Goal: Information Seeking & Learning: Learn about a topic

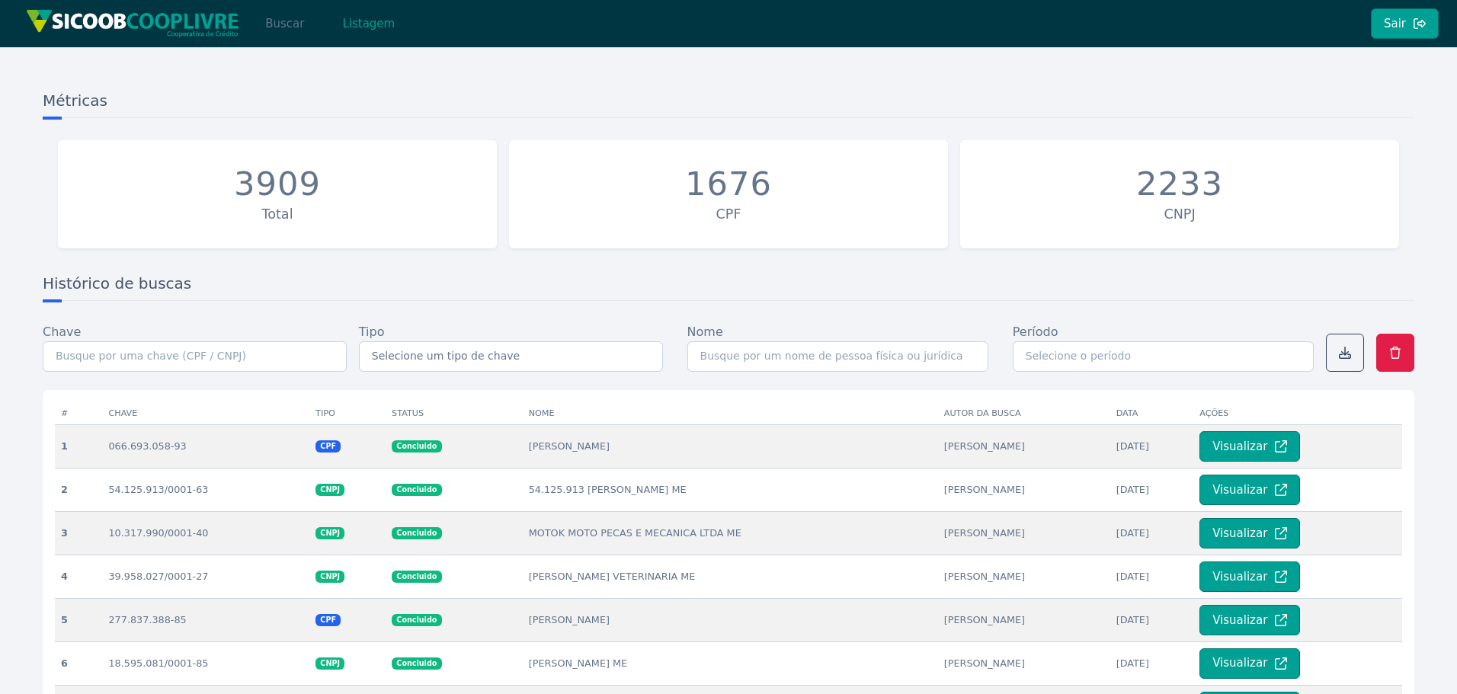
click at [279, 25] on button "Buscar" at bounding box center [284, 23] width 65 height 30
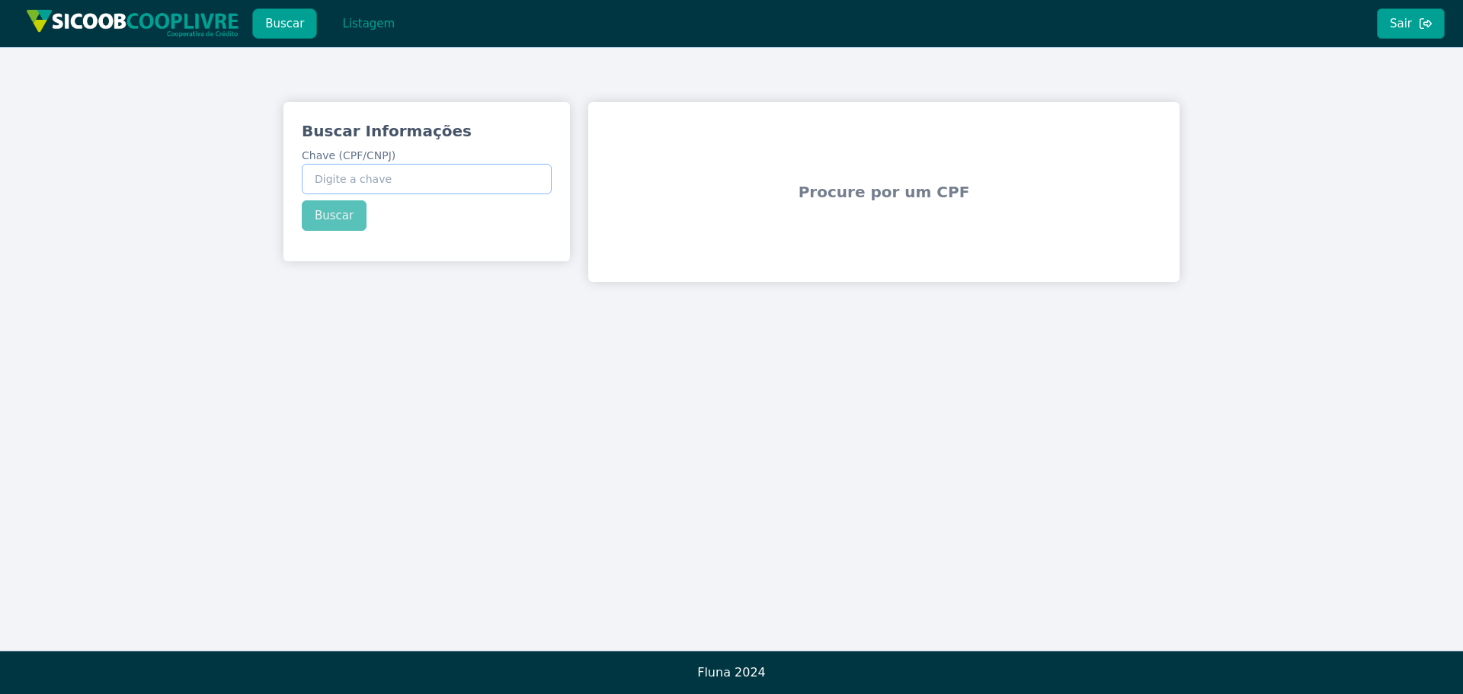
click at [383, 182] on input "Chave (CPF/CNPJ)" at bounding box center [427, 179] width 250 height 30
paste input "24.935.275/0001-85"
click at [342, 210] on div "Buscar Informações Chave (CPF/CNPJ) 24.935.275/0001-85 Buscar" at bounding box center [427, 175] width 287 height 147
click at [343, 210] on button "Buscar" at bounding box center [334, 215] width 65 height 30
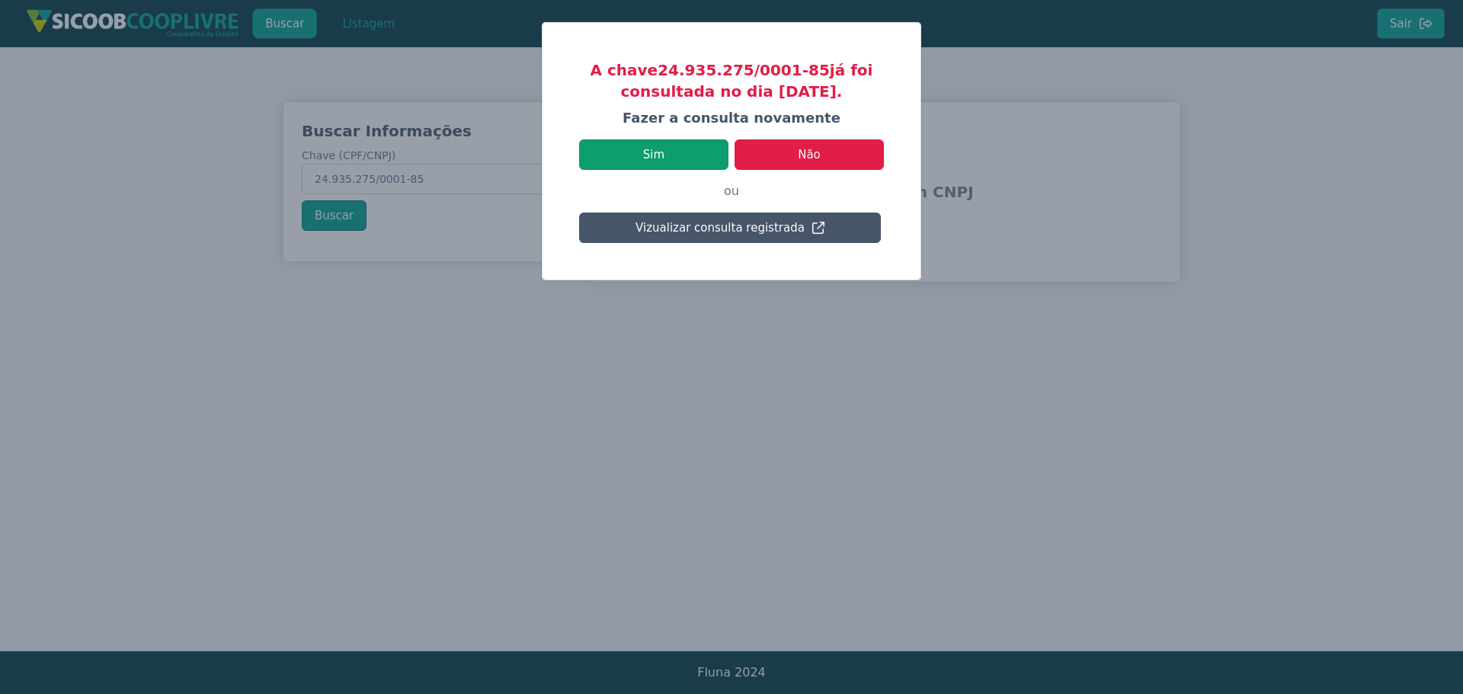
click at [698, 159] on button "Sim" at bounding box center [653, 154] width 149 height 30
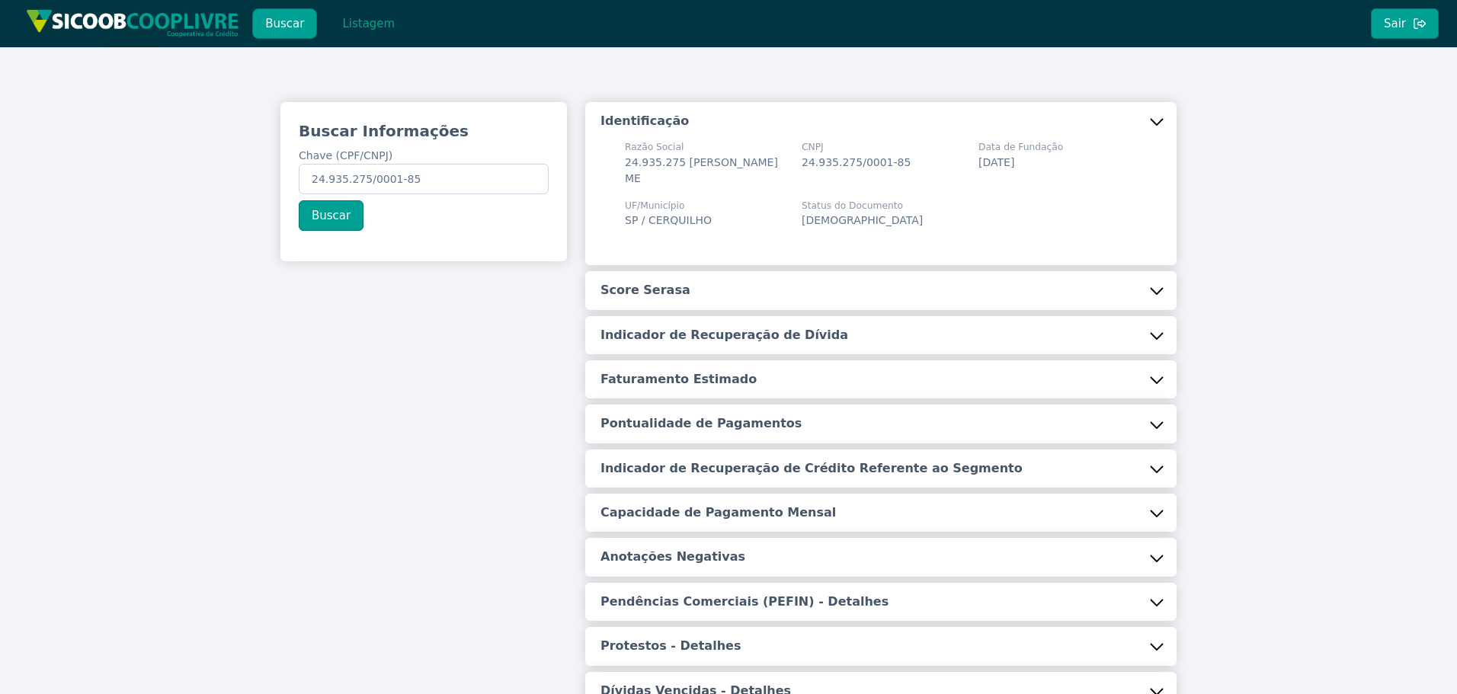
click at [709, 293] on button "Score Serasa" at bounding box center [880, 290] width 591 height 38
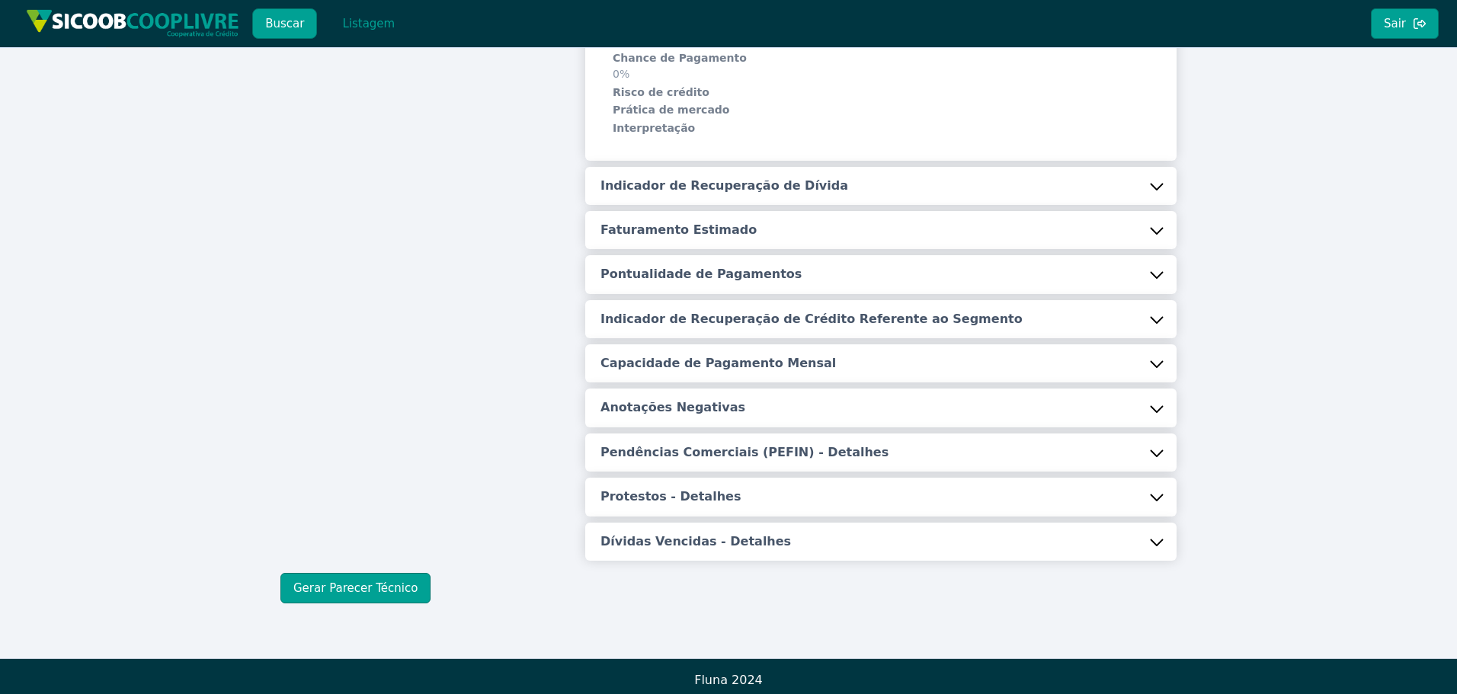
scroll to position [303, 0]
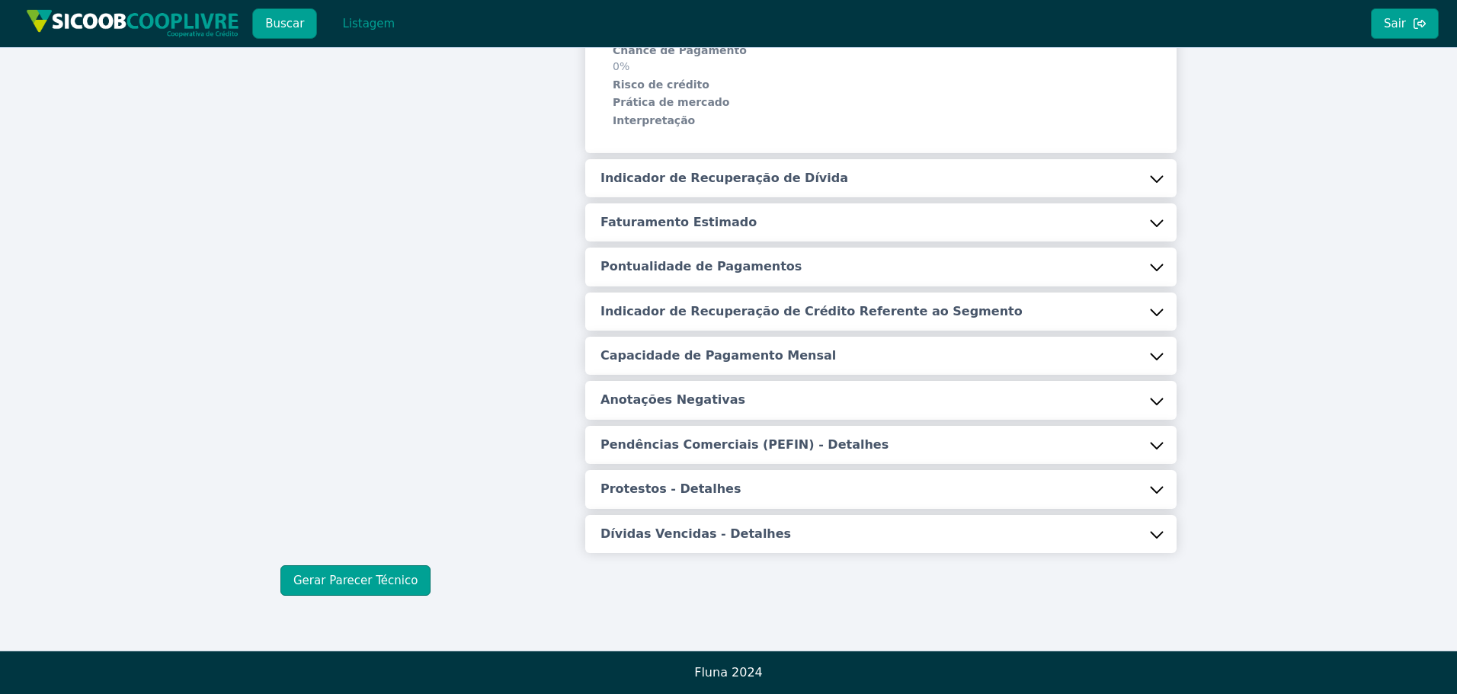
click at [771, 177] on h5 "Indicador de Recuperação de Dívida" at bounding box center [725, 178] width 248 height 17
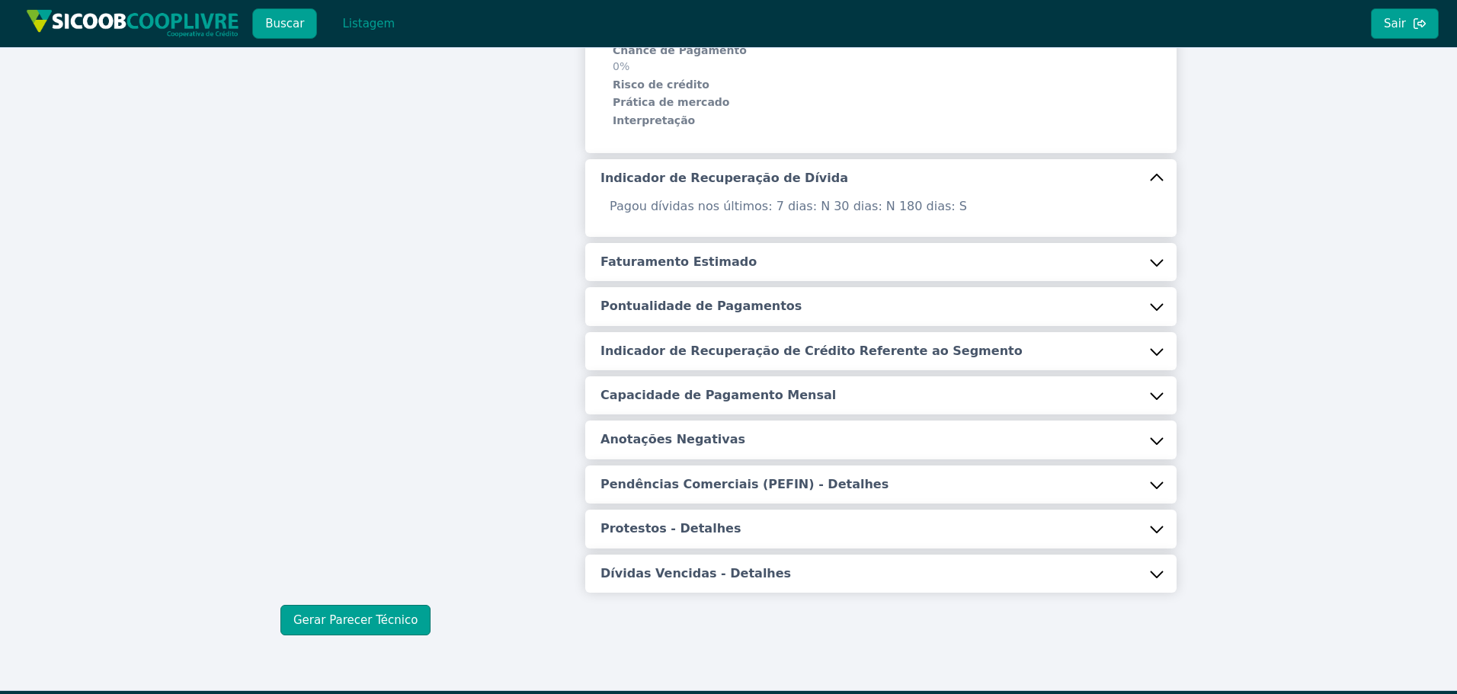
click at [698, 262] on h5 "Faturamento Estimado" at bounding box center [679, 262] width 156 height 17
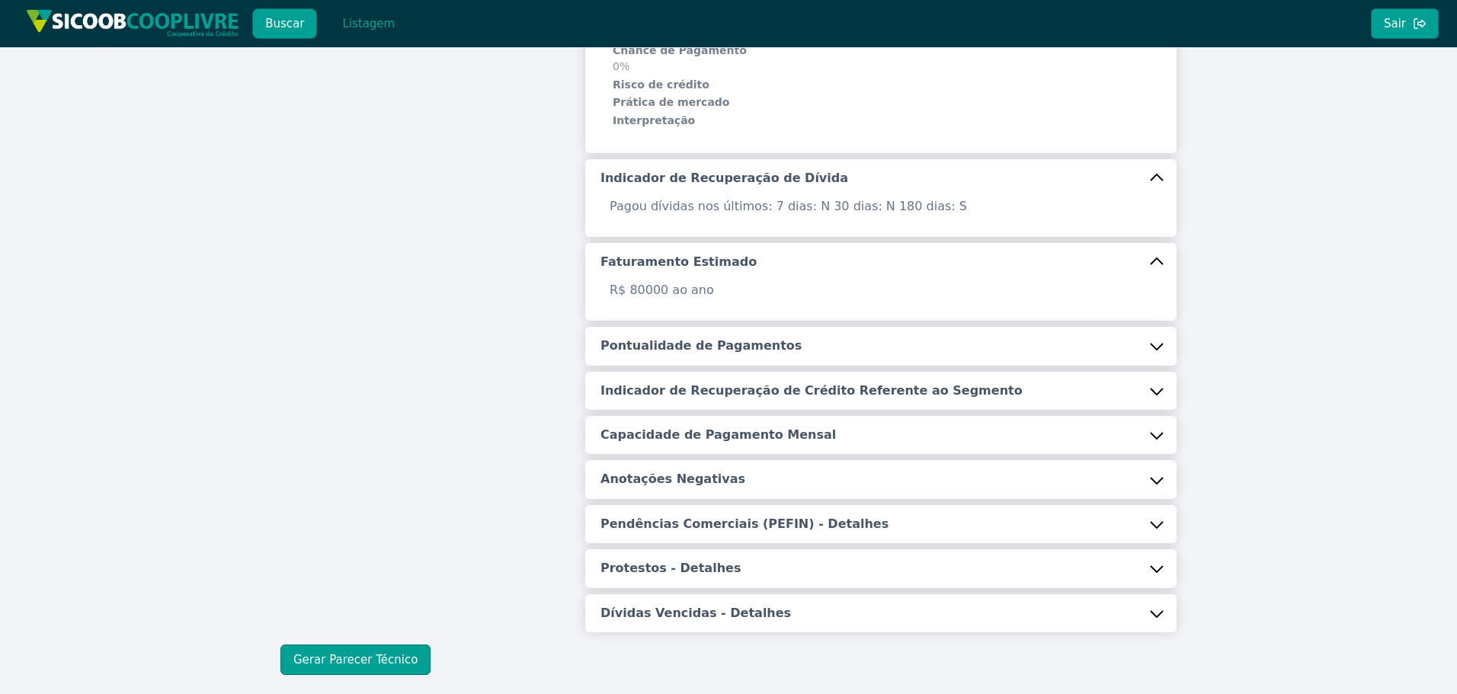
click at [700, 343] on h5 "Pontualidade de Pagamentos" at bounding box center [701, 346] width 201 height 17
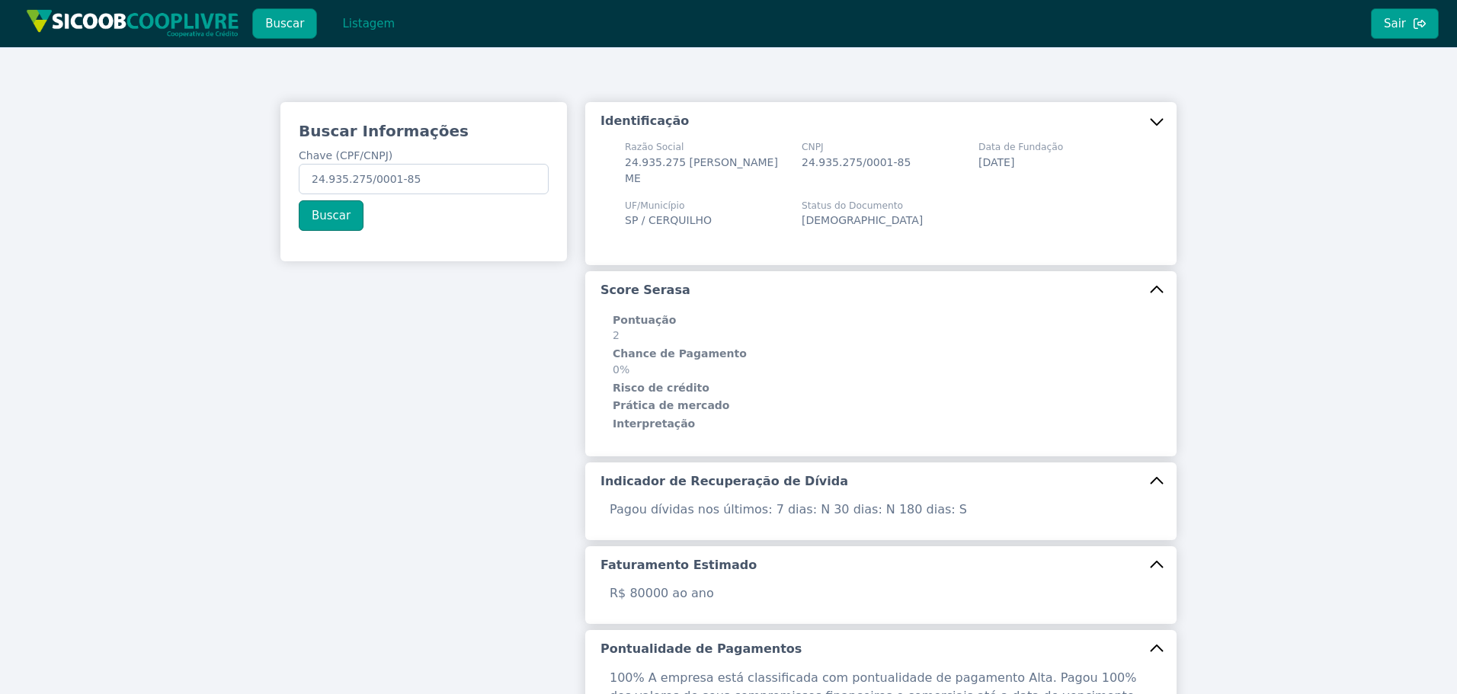
scroll to position [441, 0]
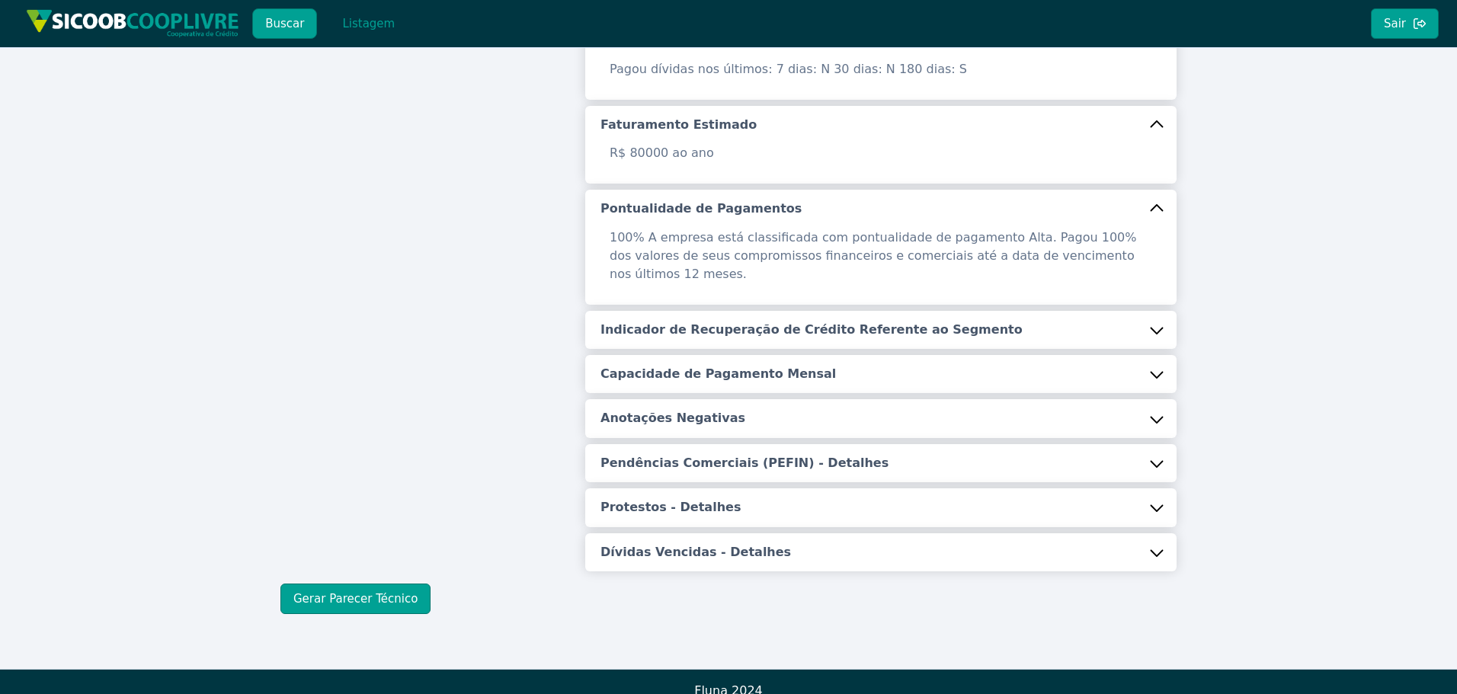
click at [670, 322] on h5 "Indicador de Recuperação de Crédito Referente ao Segmento" at bounding box center [812, 330] width 422 height 17
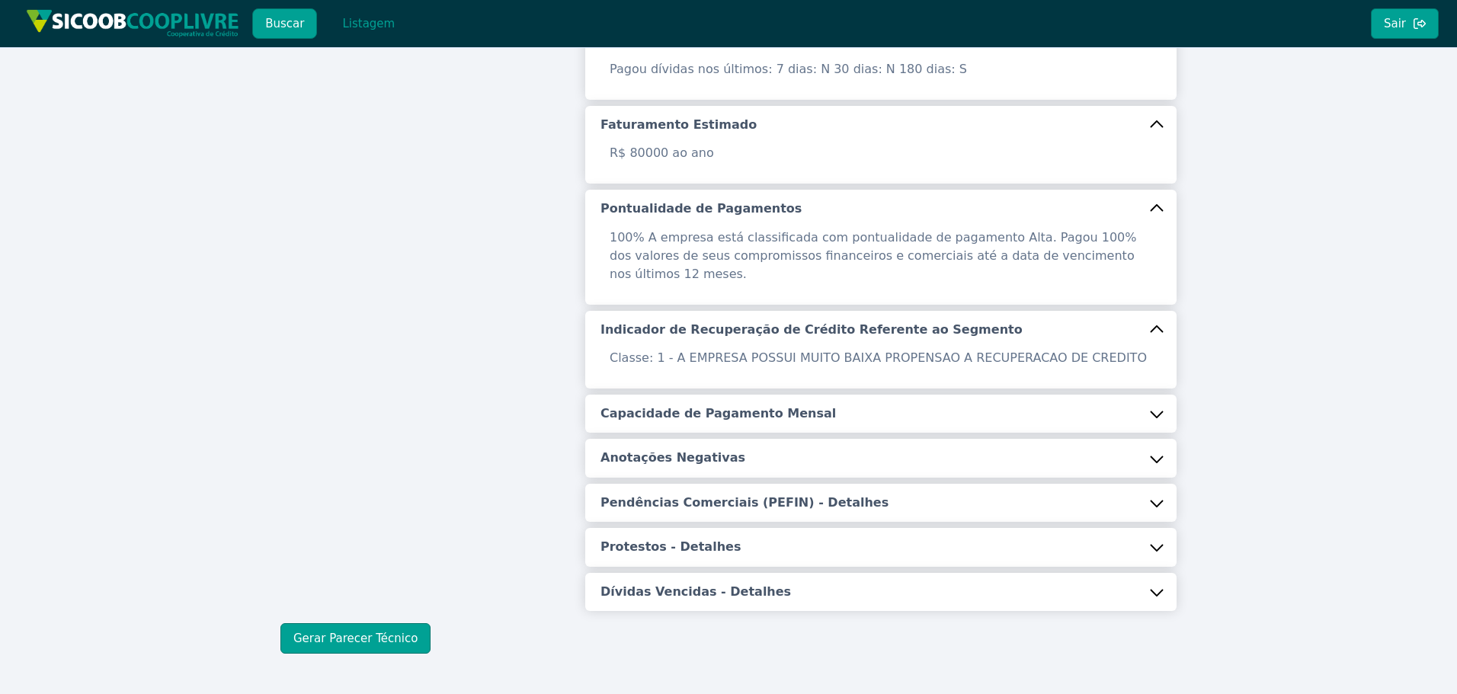
click at [680, 413] on button "Capacidade de Pagamento Mensal" at bounding box center [880, 414] width 591 height 38
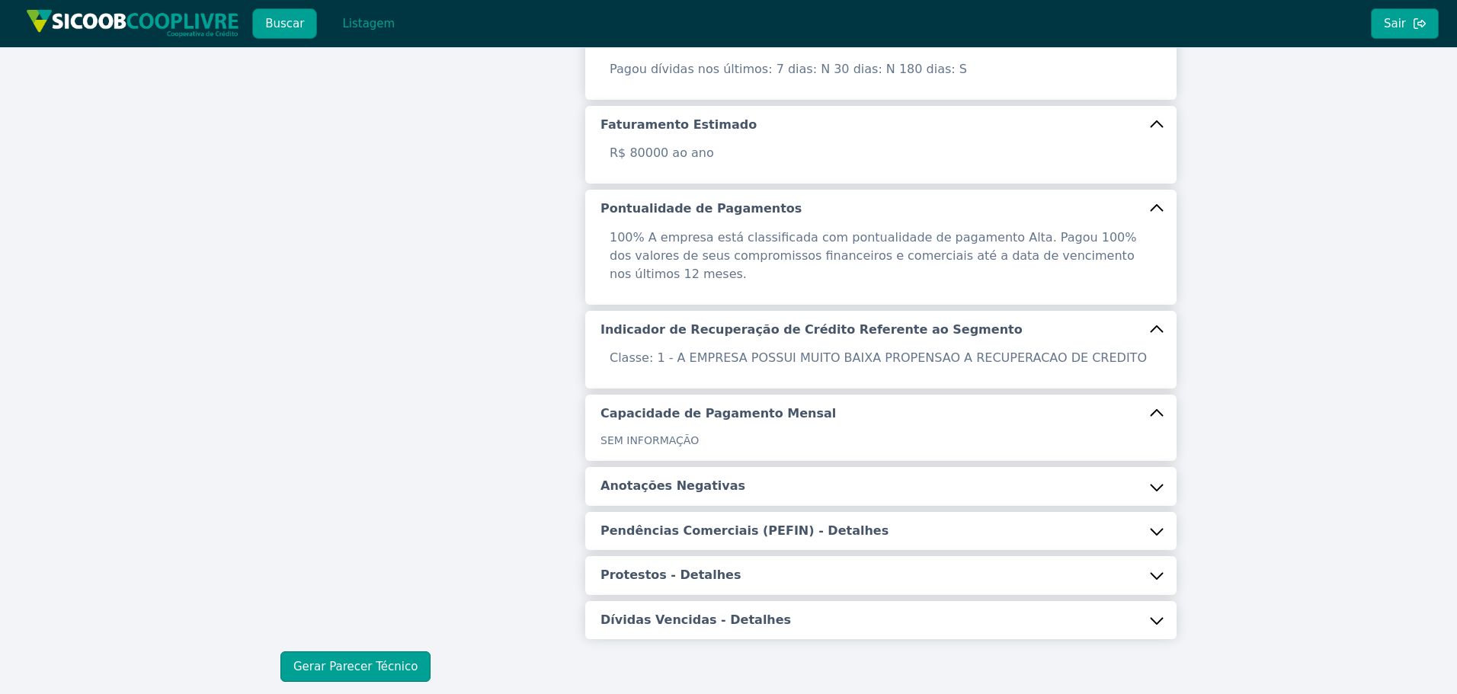
click at [694, 478] on h5 "Anotações Negativas" at bounding box center [673, 486] width 145 height 17
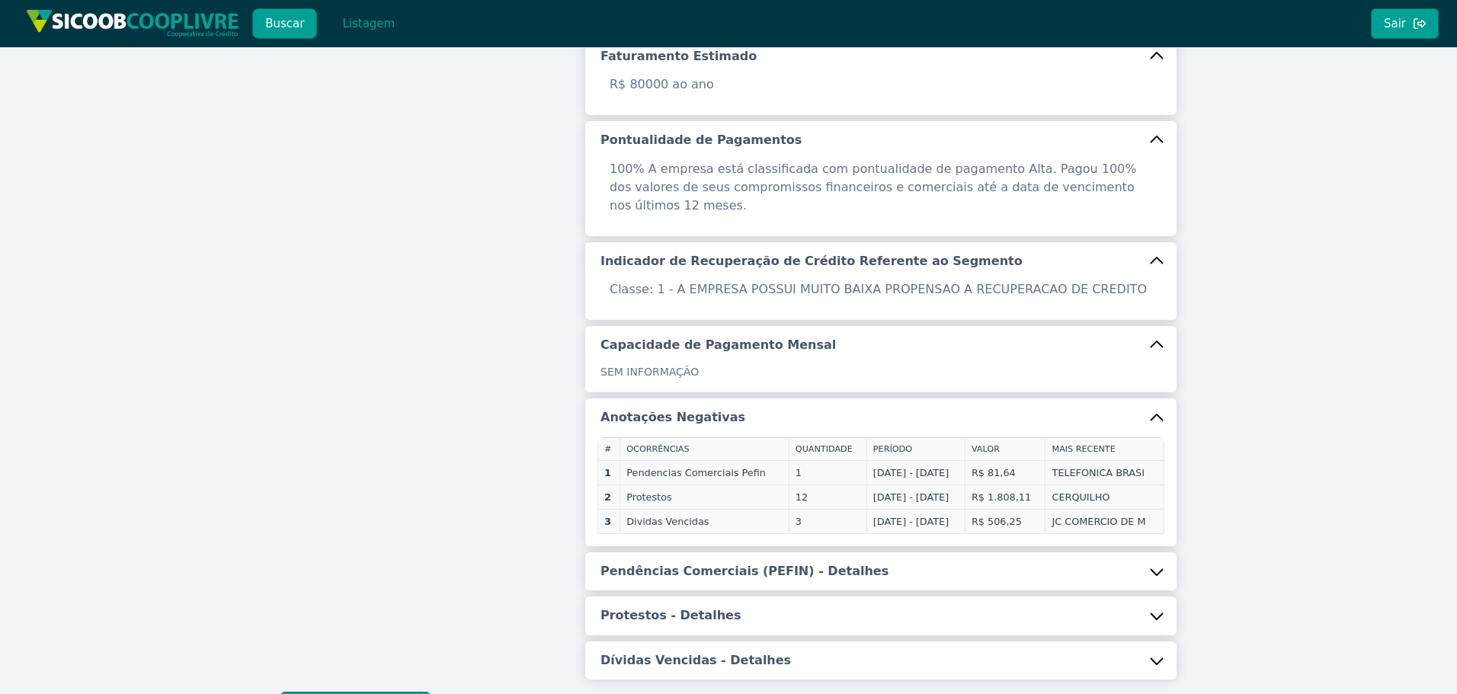
scroll to position [623, 0]
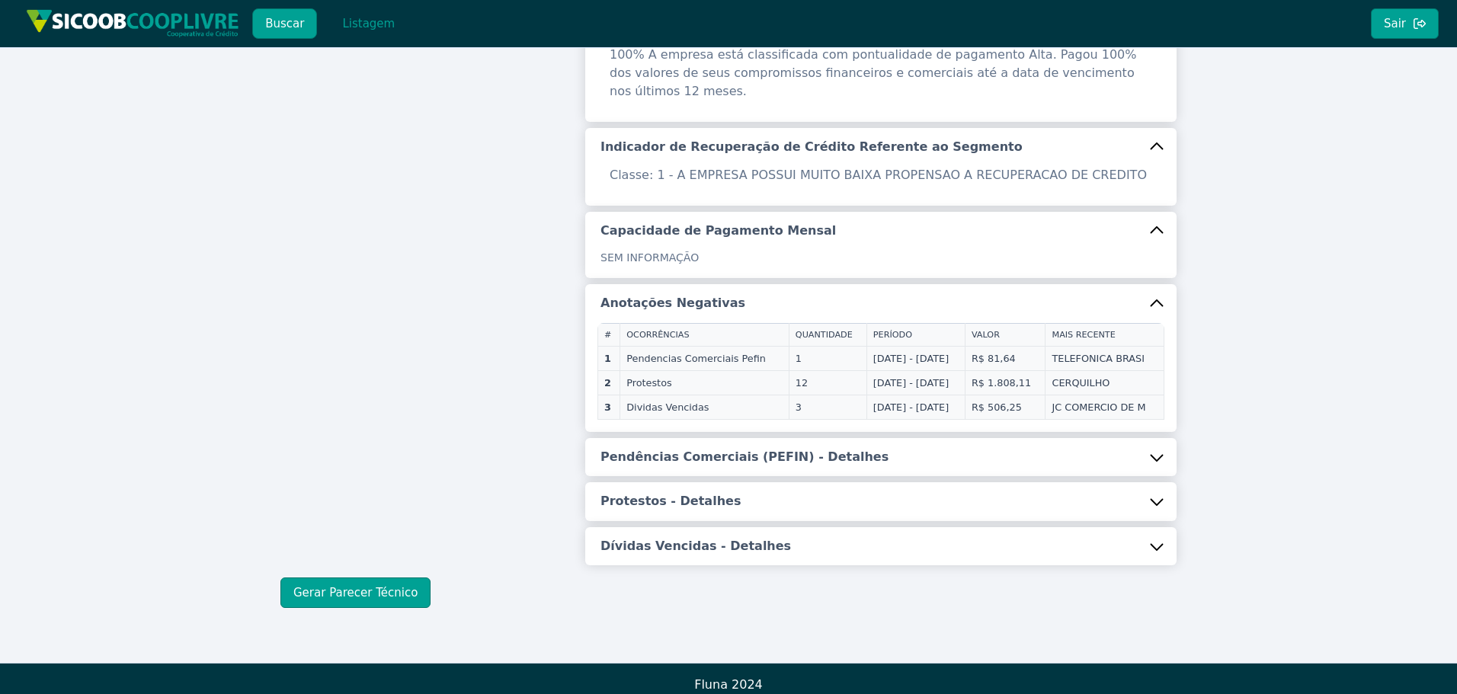
click at [754, 453] on h5 "Pendências Comerciais (PEFIN) - Detalhes" at bounding box center [745, 457] width 288 height 17
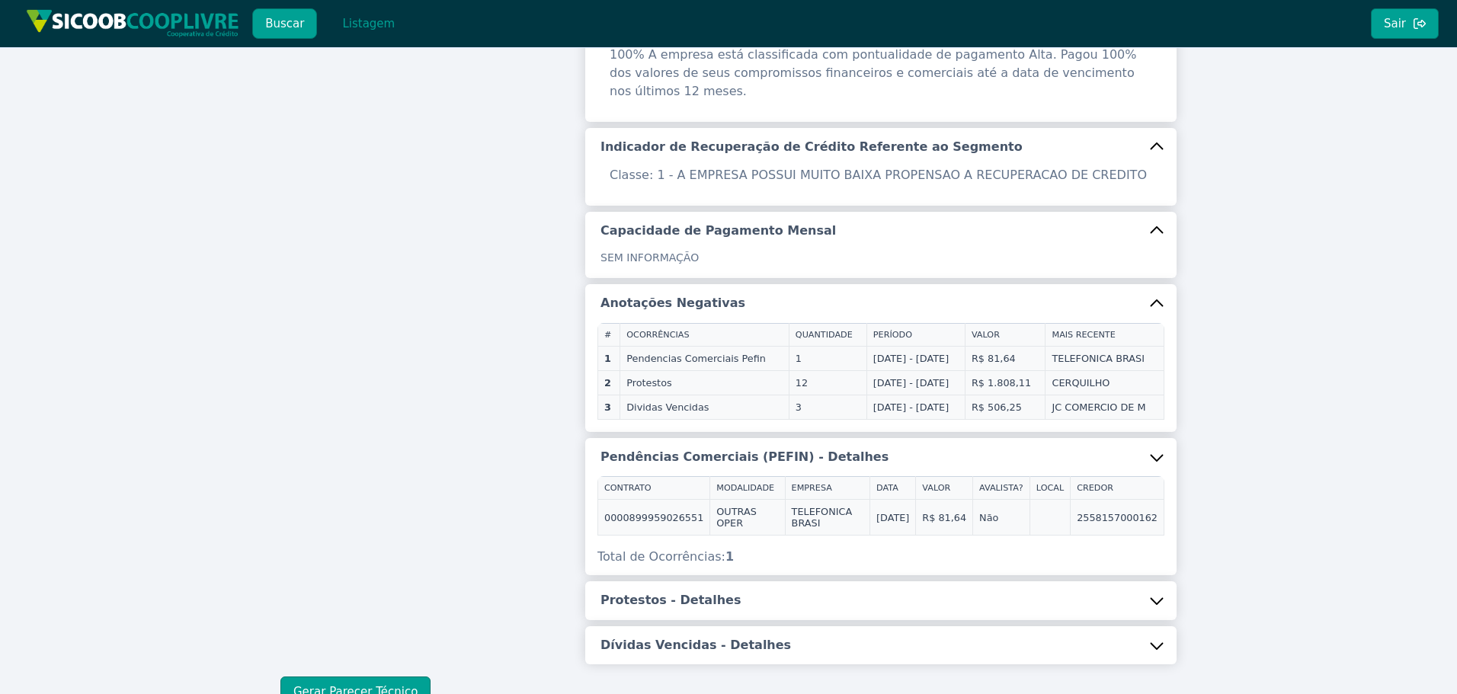
click at [706, 590] on button "Protestos - Detalhes" at bounding box center [880, 600] width 591 height 38
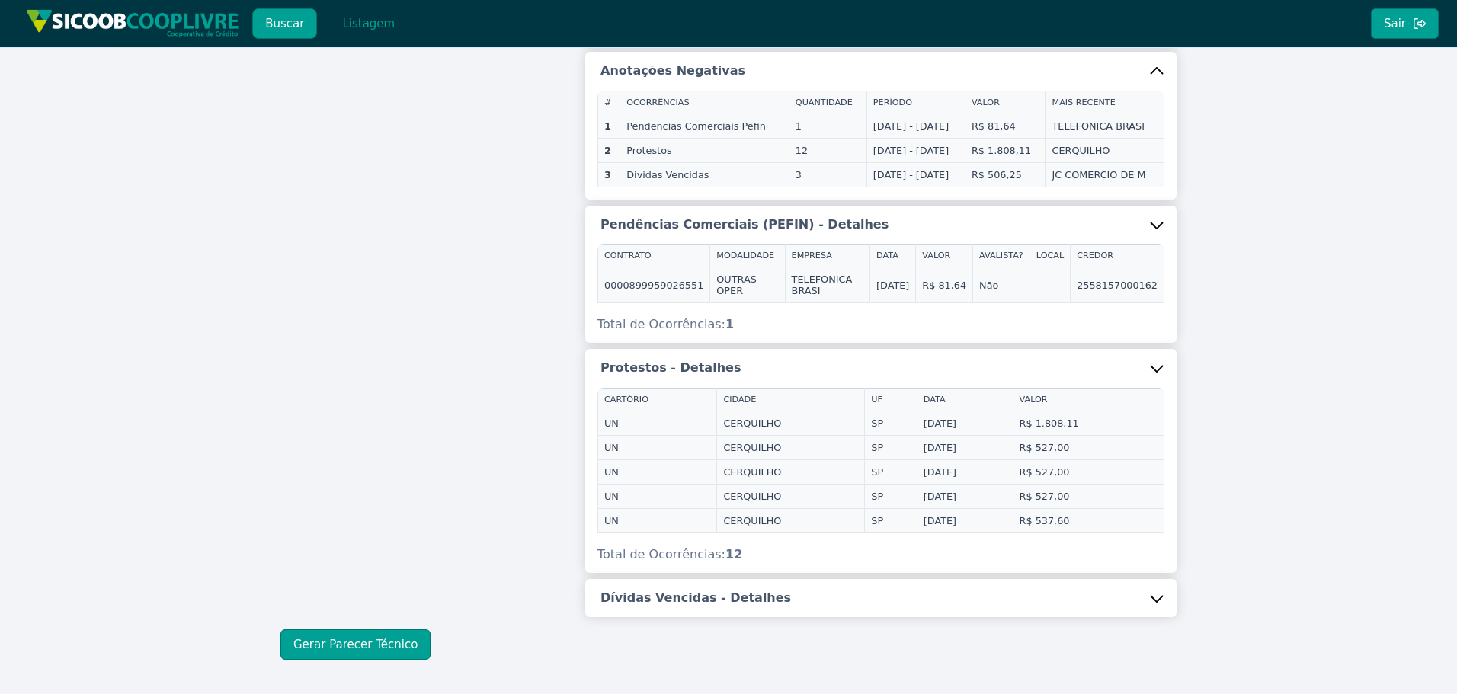
scroll to position [908, 0]
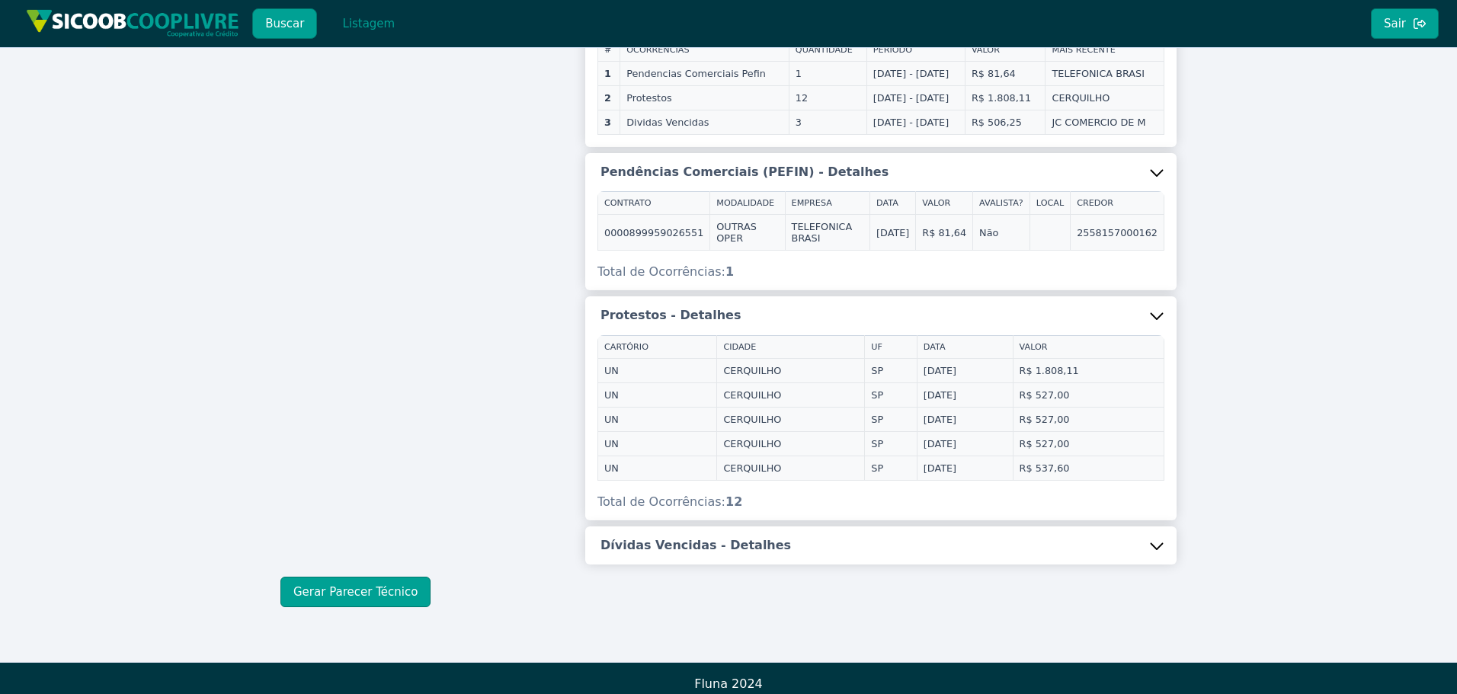
click at [702, 543] on button "Dívidas Vencidas - Detalhes" at bounding box center [880, 546] width 591 height 38
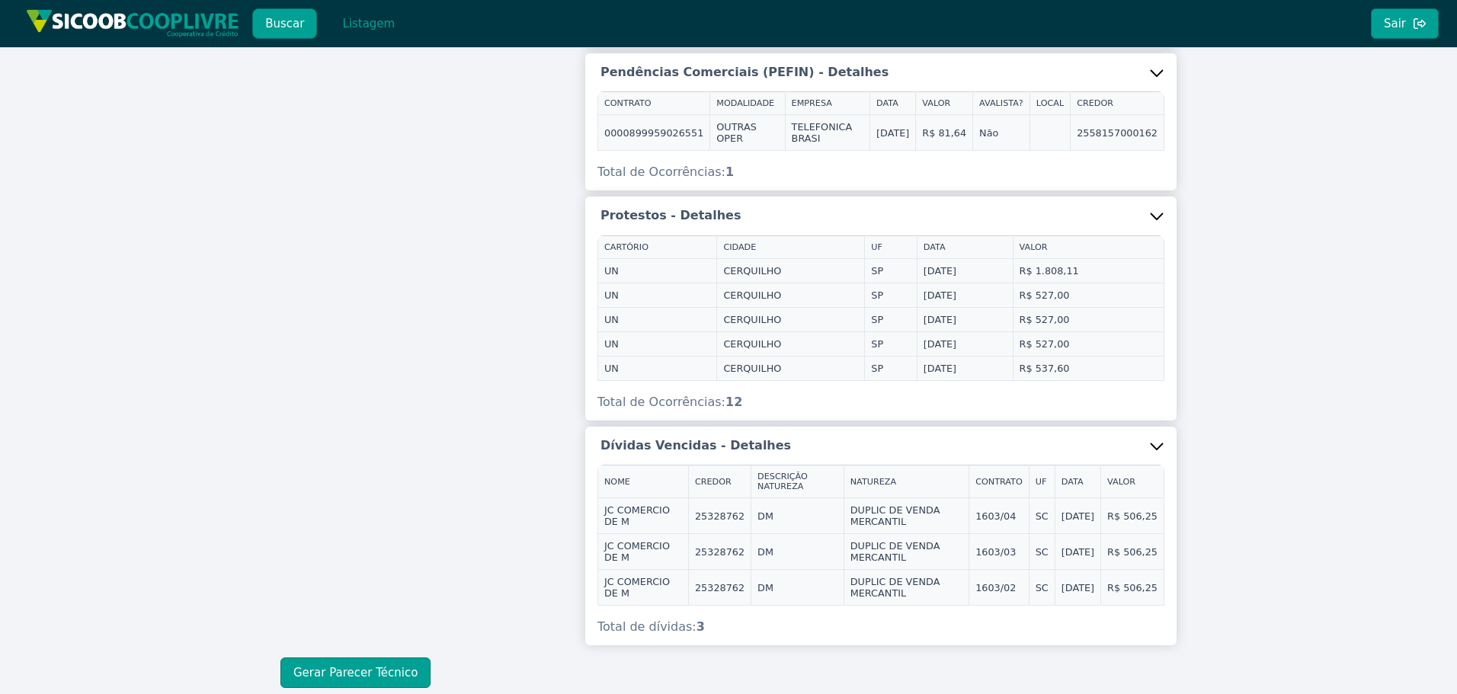
scroll to position [1101, 0]
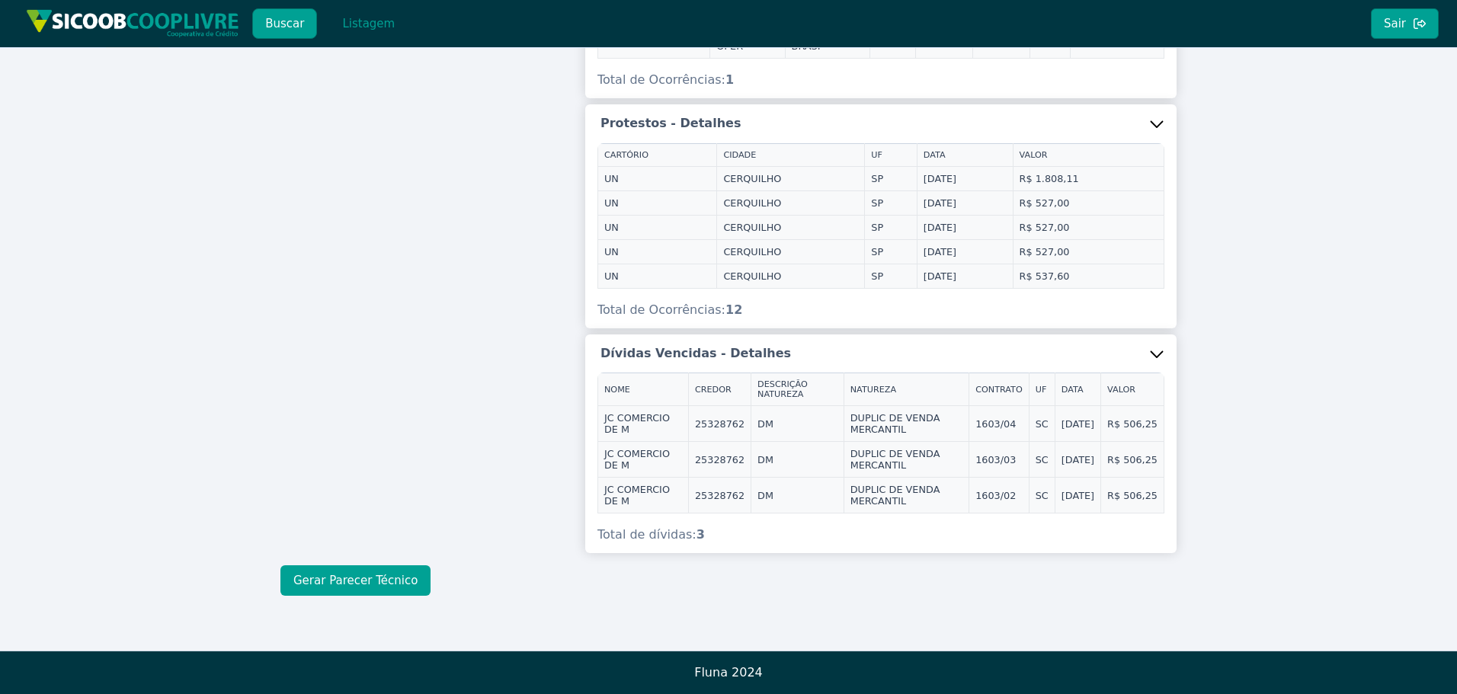
click at [389, 575] on button "Gerar Parecer Técnico" at bounding box center [355, 580] width 150 height 30
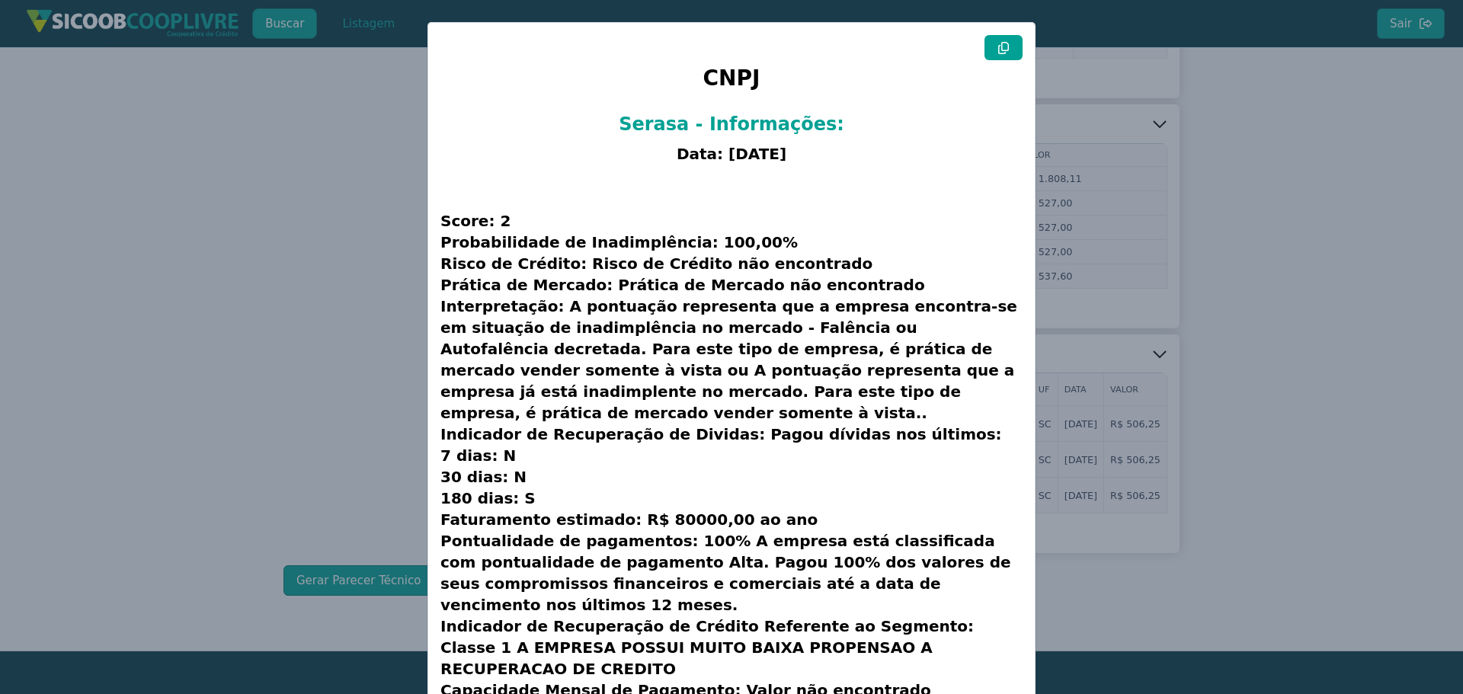
click at [1003, 50] on icon at bounding box center [1003, 48] width 11 height 12
click at [339, 355] on modal-container "CNPJ Serasa - Informações: Data: [DATE] Score: 2 Probabilidade de Inadimplência…" at bounding box center [731, 347] width 1463 height 694
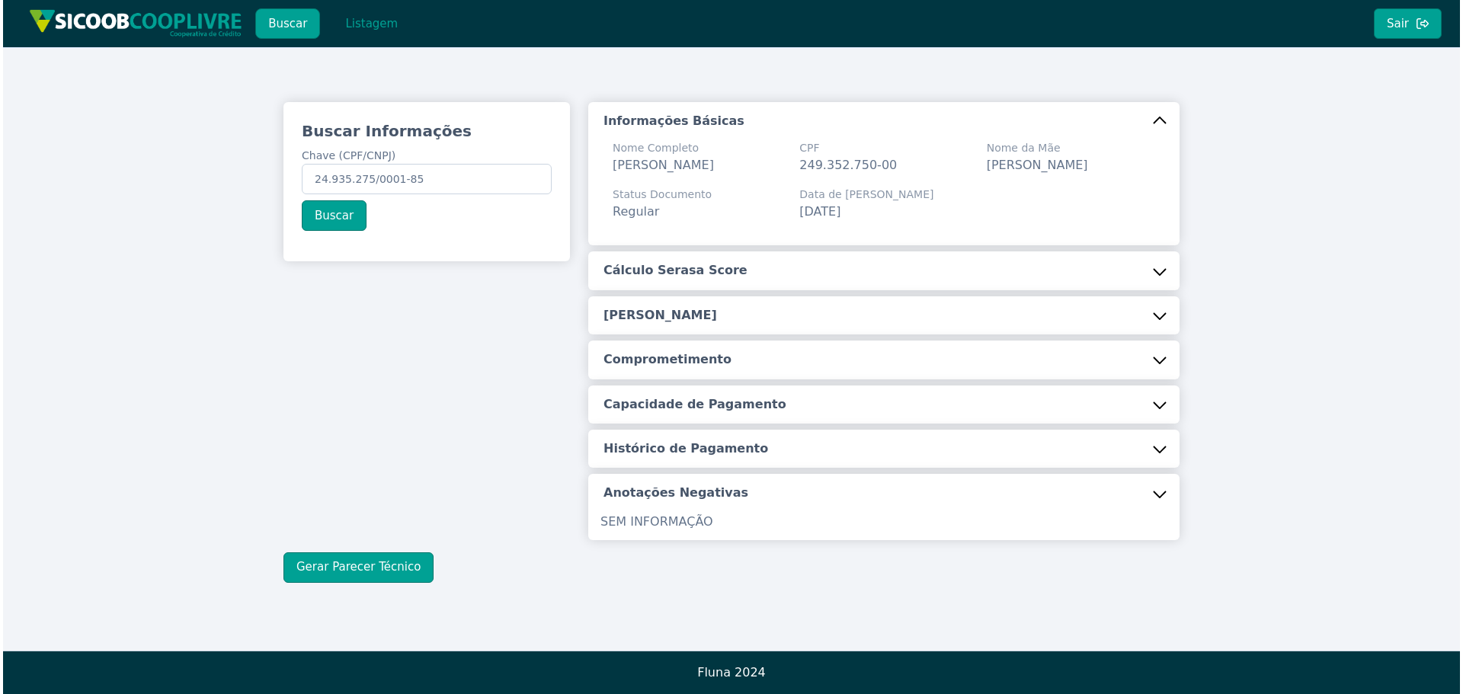
scroll to position [5, 0]
click at [740, 272] on button "Cálculo Serasa Score" at bounding box center [880, 270] width 591 height 38
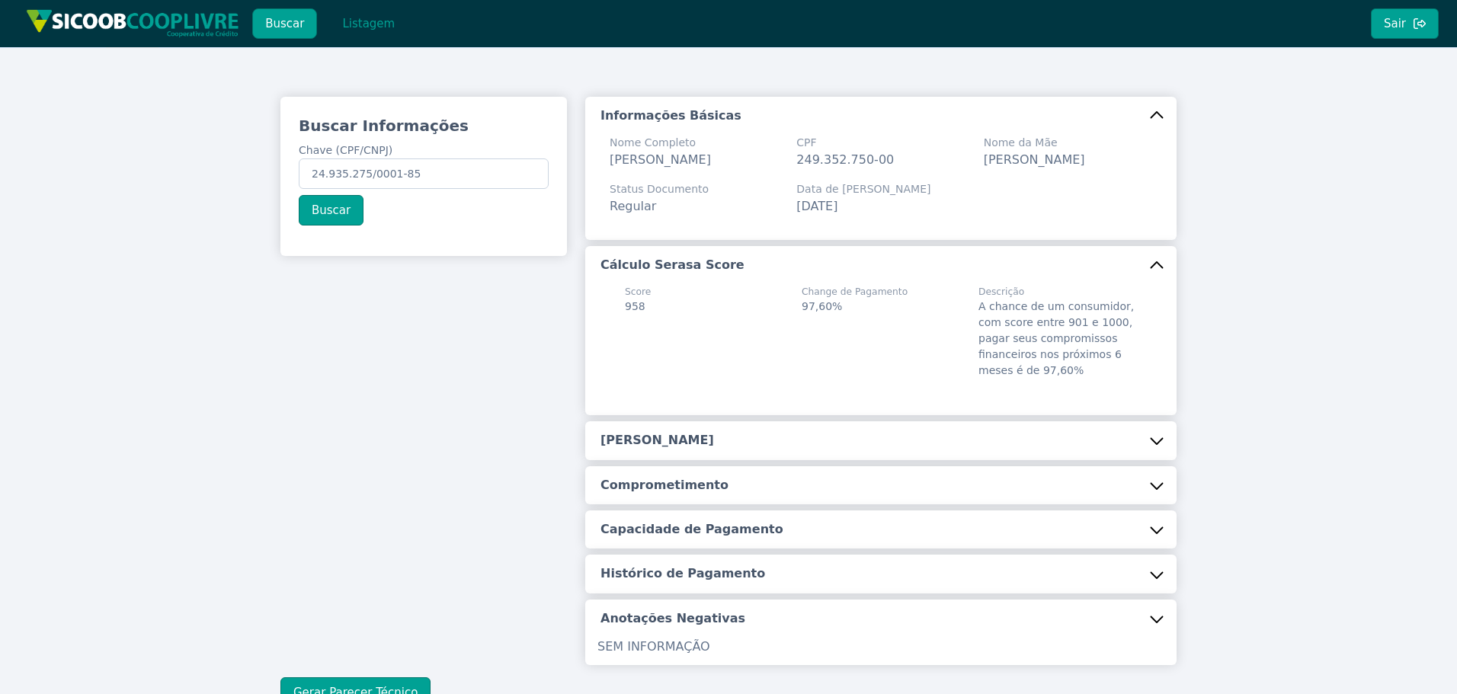
click at [718, 458] on button "[PERSON_NAME]" at bounding box center [880, 440] width 591 height 38
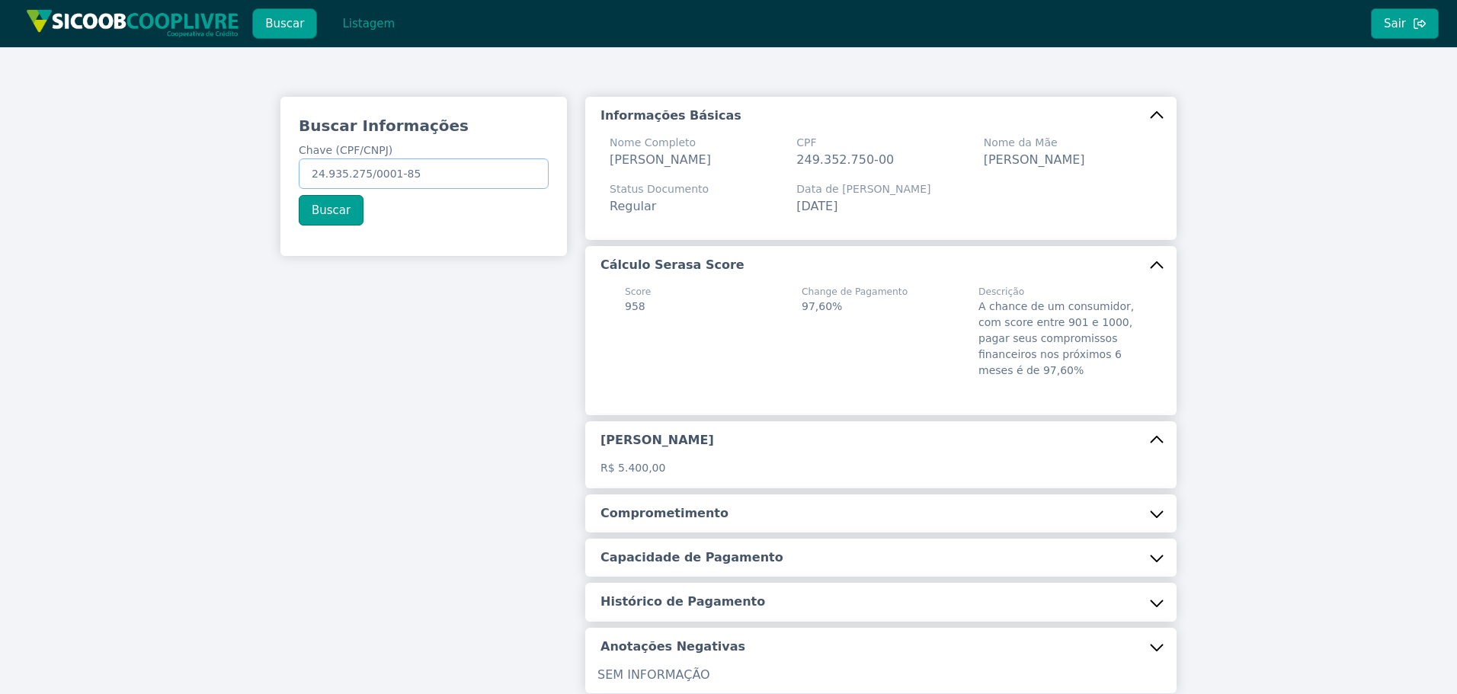
drag, startPoint x: 437, startPoint y: 168, endPoint x: 128, endPoint y: 152, distance: 309.1
click at [128, 152] on div "Buscar Informações Chave (CPF/CNPJ) 24.935.275/0001-85 Buscar Informações Básic…" at bounding box center [728, 416] width 1457 height 749
paste input "30.647.909/0001-0"
type input "30.647.909/0001-05"
click at [333, 210] on button "Buscar" at bounding box center [331, 210] width 65 height 30
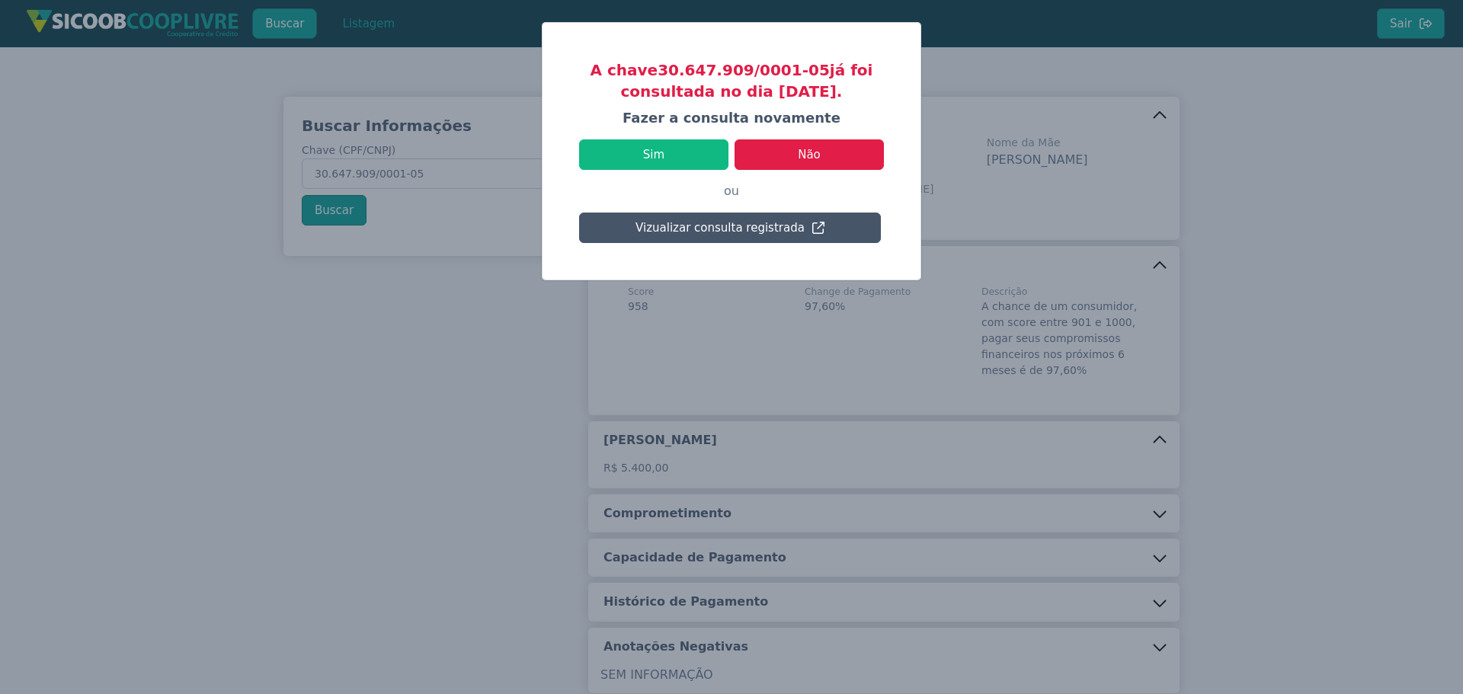
drag, startPoint x: 760, startPoint y: 95, endPoint x: 830, endPoint y: 89, distance: 70.4
click at [830, 89] on h3 "A chave 30.647.909/0001-05 já foi consultada no dia [DATE]." at bounding box center [731, 80] width 305 height 43
click at [779, 106] on div "A chave 30.647.909/0001-05 já foi consultada no dia [DATE]. [PERSON_NAME] a con…" at bounding box center [732, 151] width 378 height 257
click at [658, 155] on button "Sim" at bounding box center [653, 154] width 149 height 30
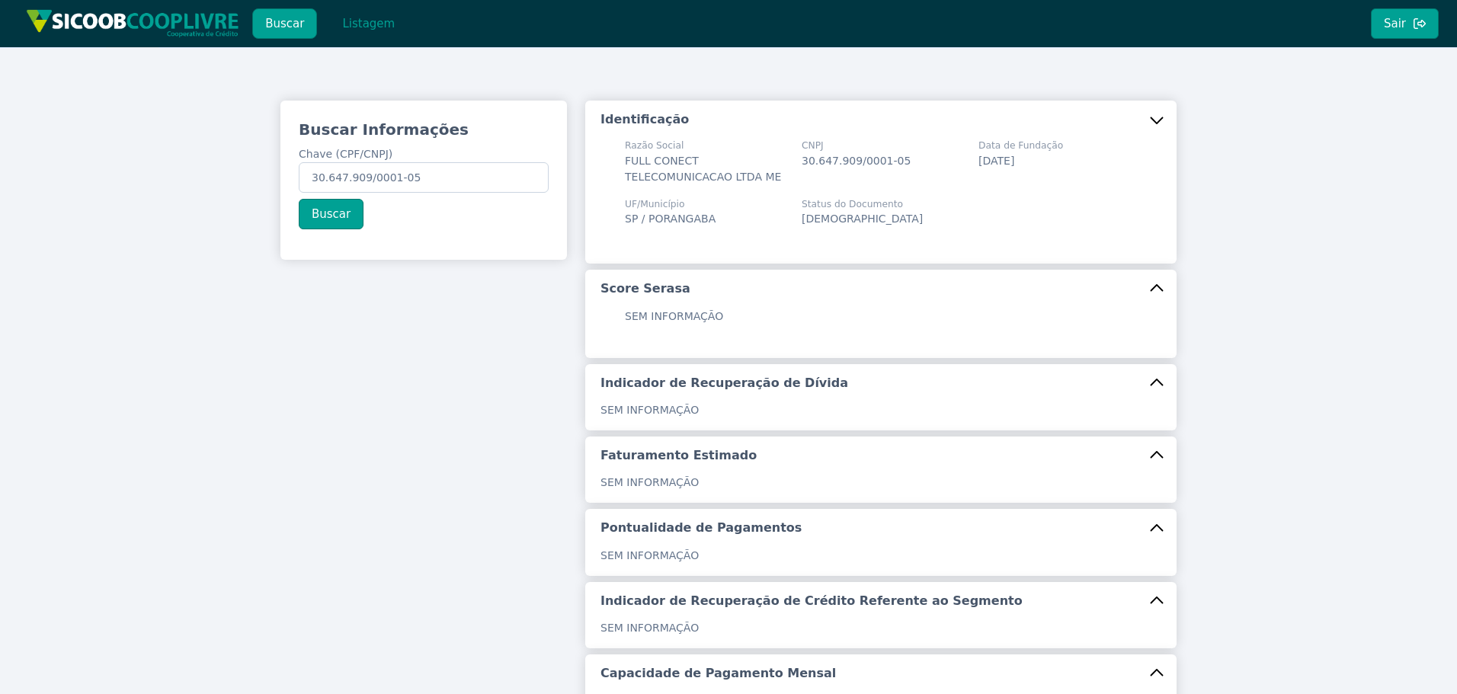
scroll to position [0, 0]
click at [365, 25] on button "Listagem" at bounding box center [368, 23] width 78 height 30
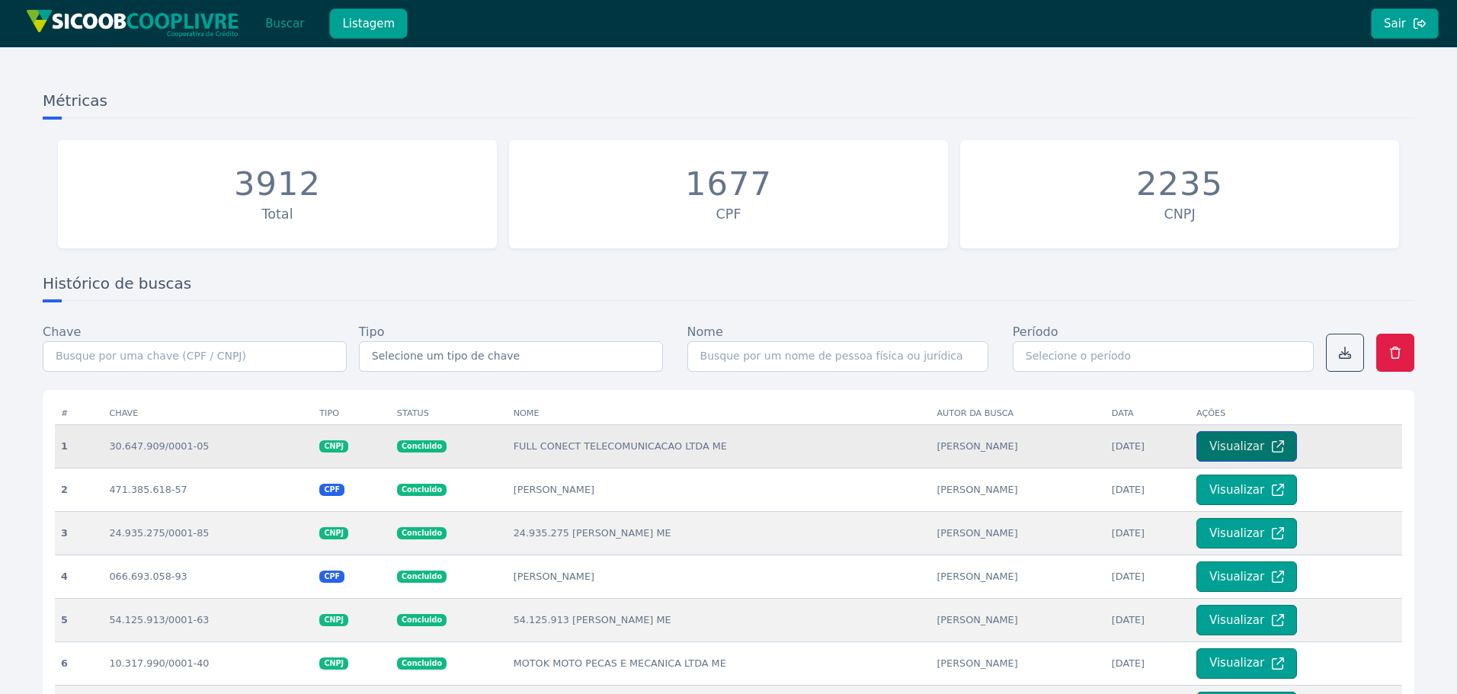
click at [1253, 445] on button "Visualizar" at bounding box center [1247, 446] width 101 height 30
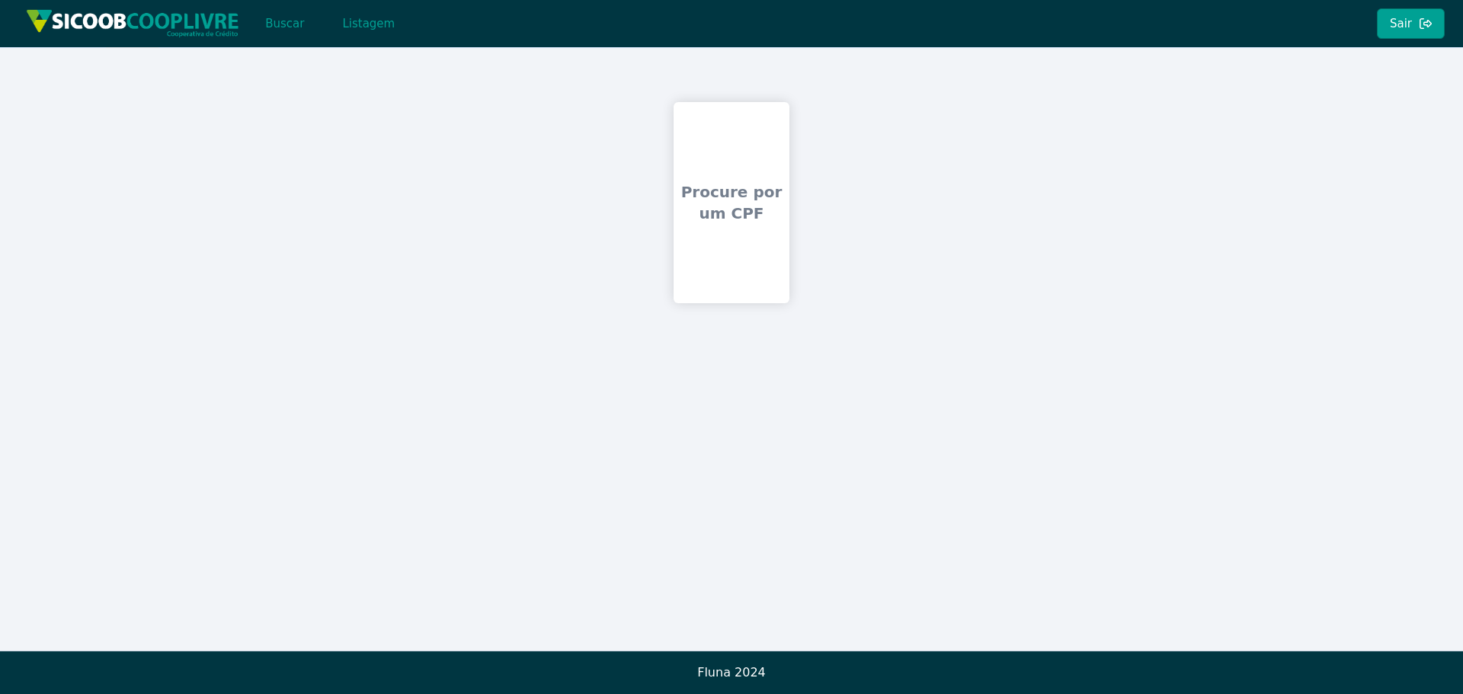
click at [1219, 453] on div "Procure por um CPF" at bounding box center [731, 349] width 1463 height 604
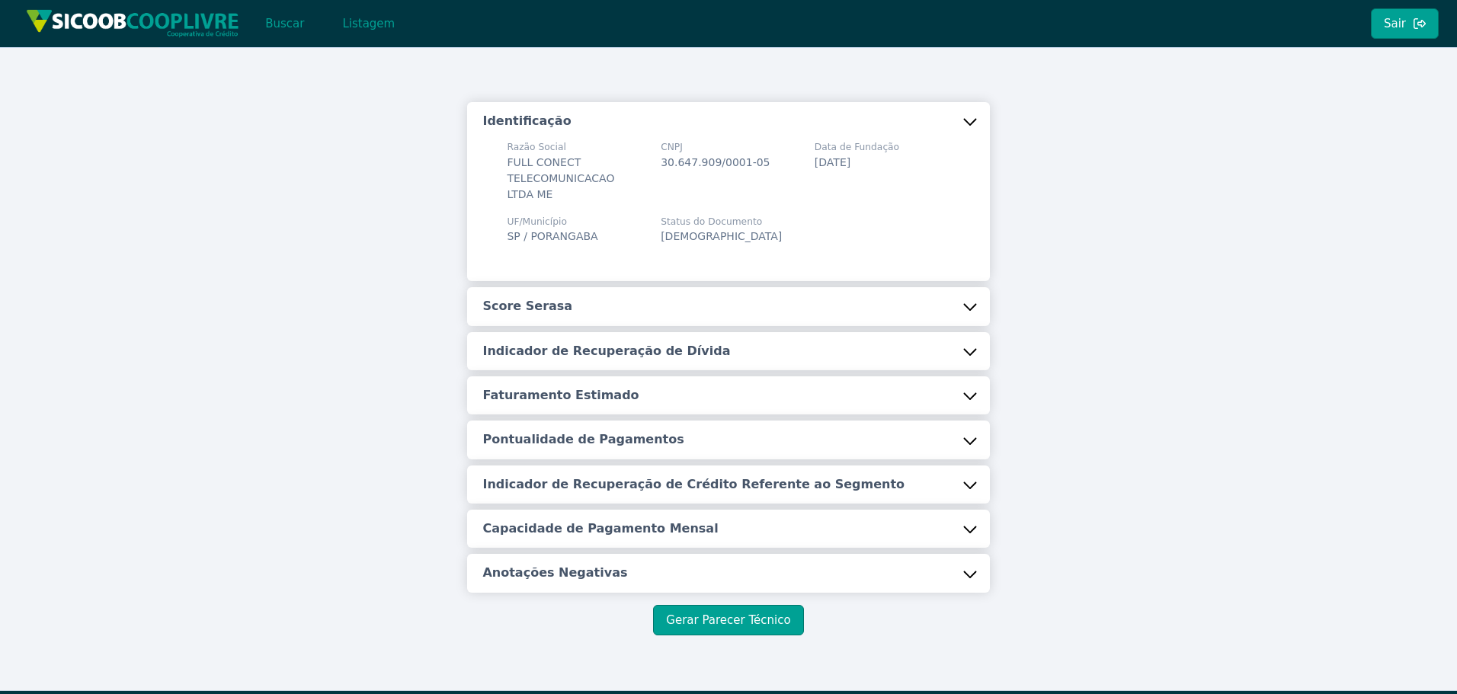
click at [757, 303] on button "Score Serasa" at bounding box center [728, 306] width 522 height 38
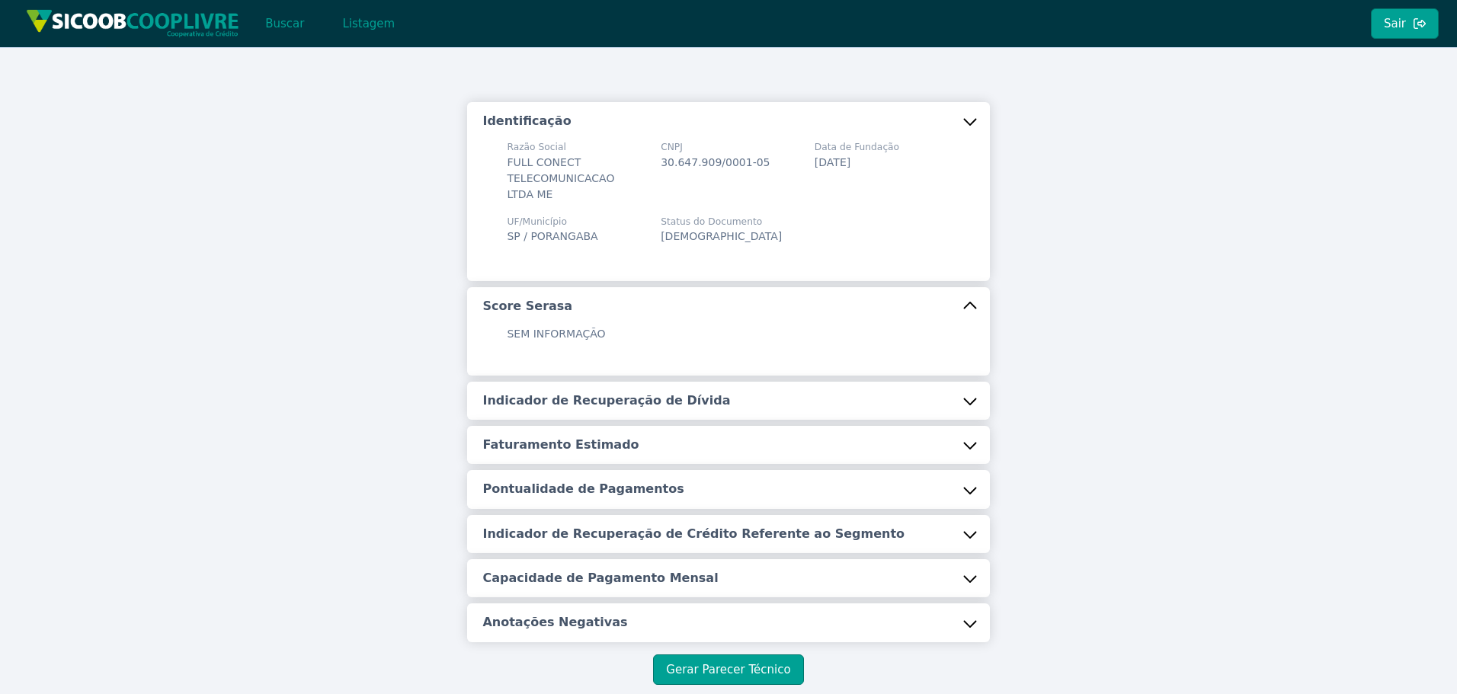
click at [675, 396] on h5 "Indicador de Recuperação de Dívida" at bounding box center [606, 400] width 248 height 17
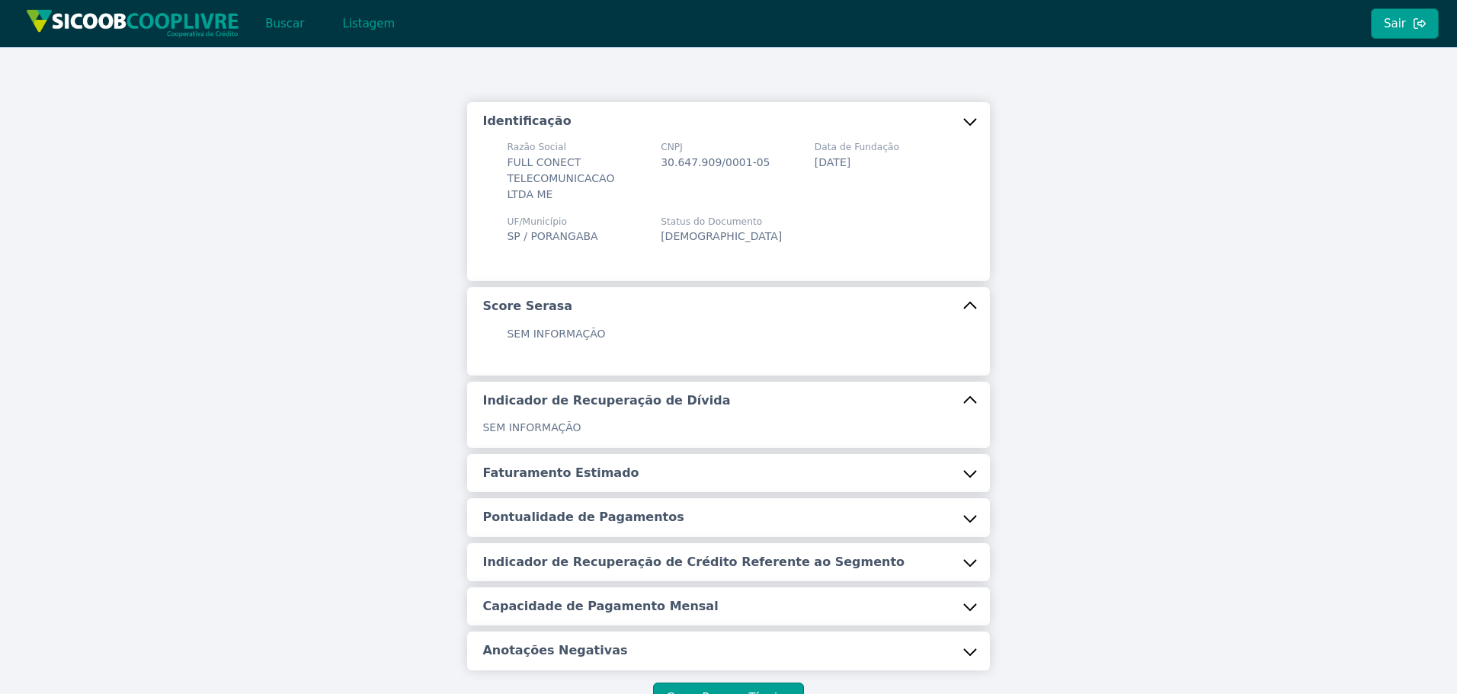
click at [637, 460] on button "Faturamento Estimado" at bounding box center [728, 473] width 522 height 38
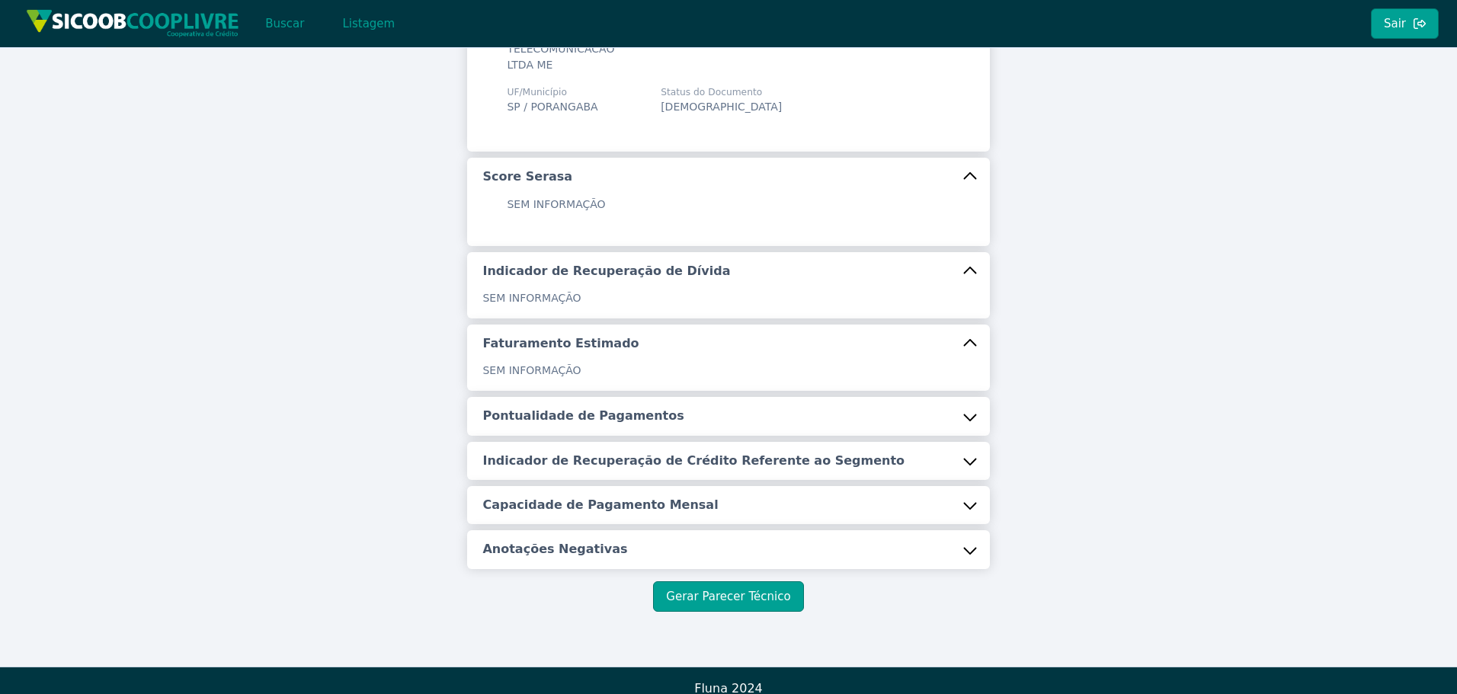
scroll to position [146, 0]
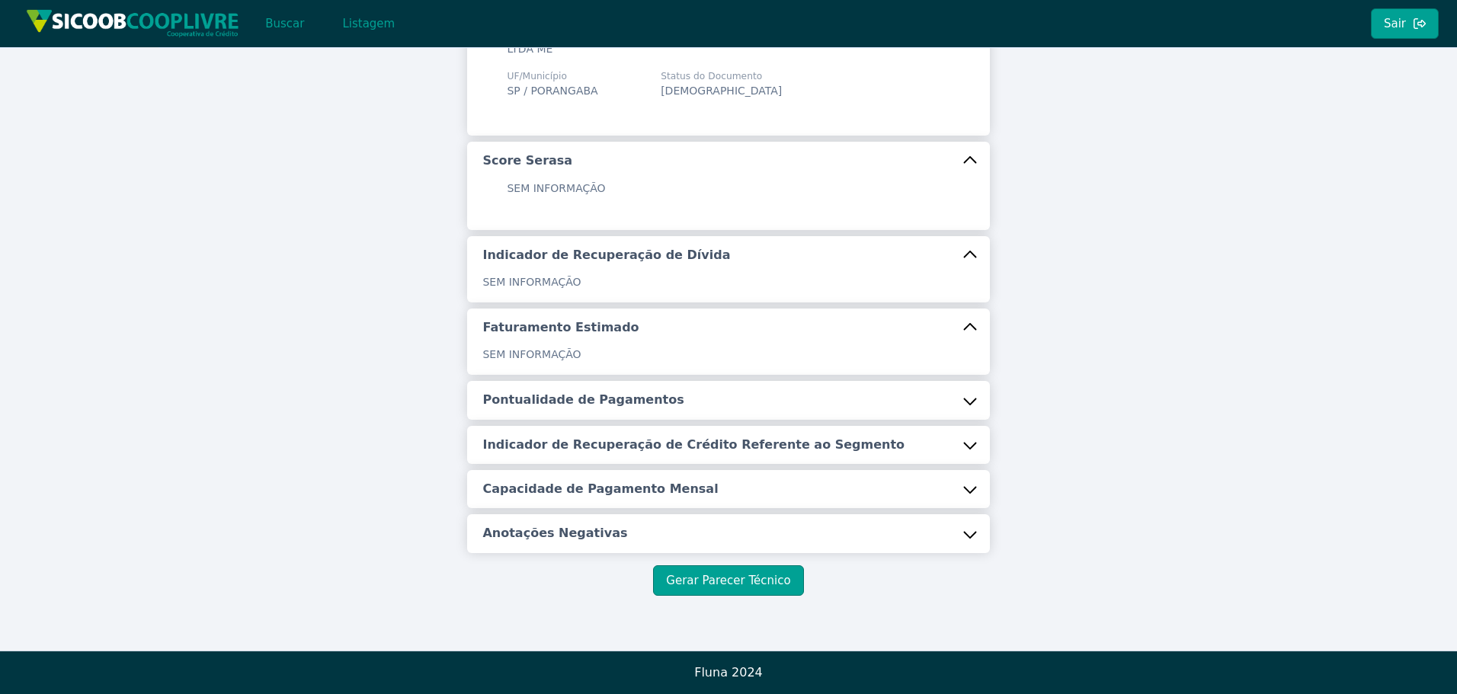
drag, startPoint x: 629, startPoint y: 389, endPoint x: 625, endPoint y: 442, distance: 53.5
click at [629, 389] on button "Pontualidade de Pagamentos" at bounding box center [728, 400] width 522 height 38
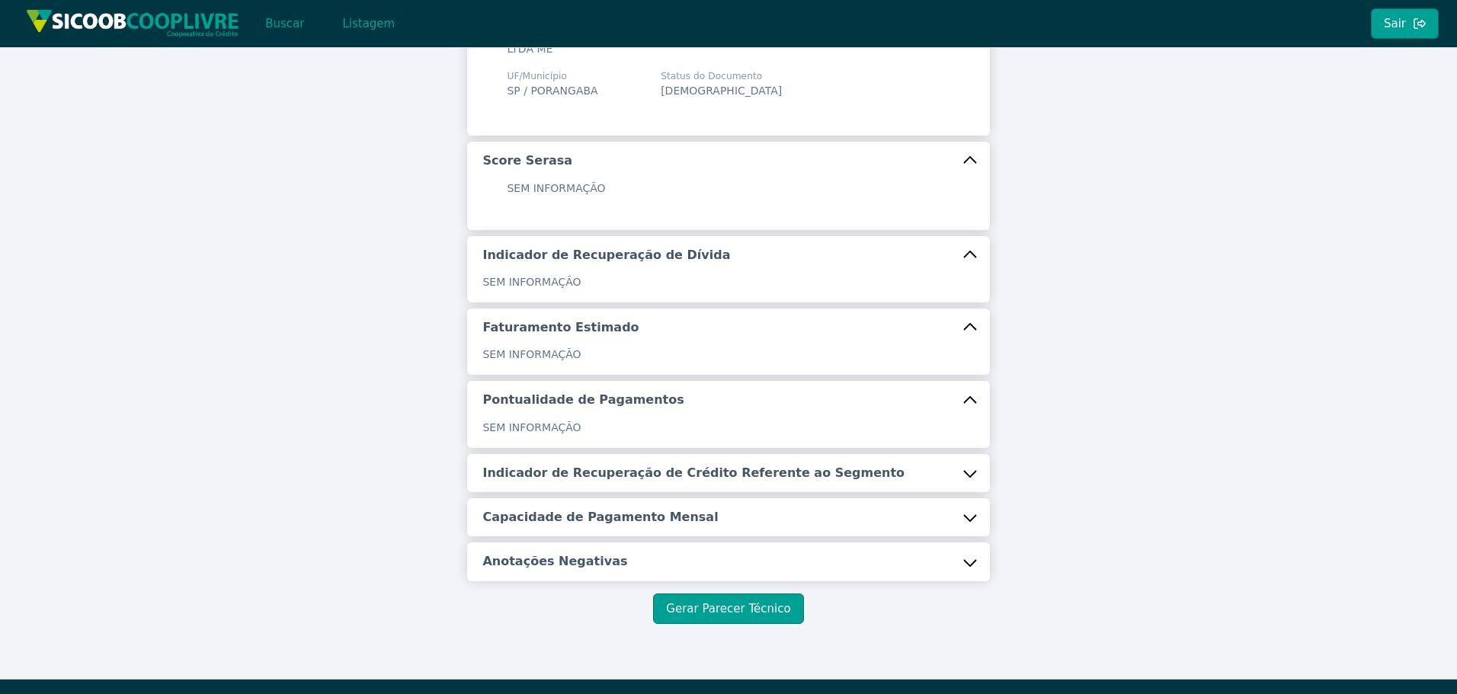
click at [607, 477] on h5 "Indicador de Recuperação de Crédito Referente ao Segmento" at bounding box center [693, 473] width 422 height 17
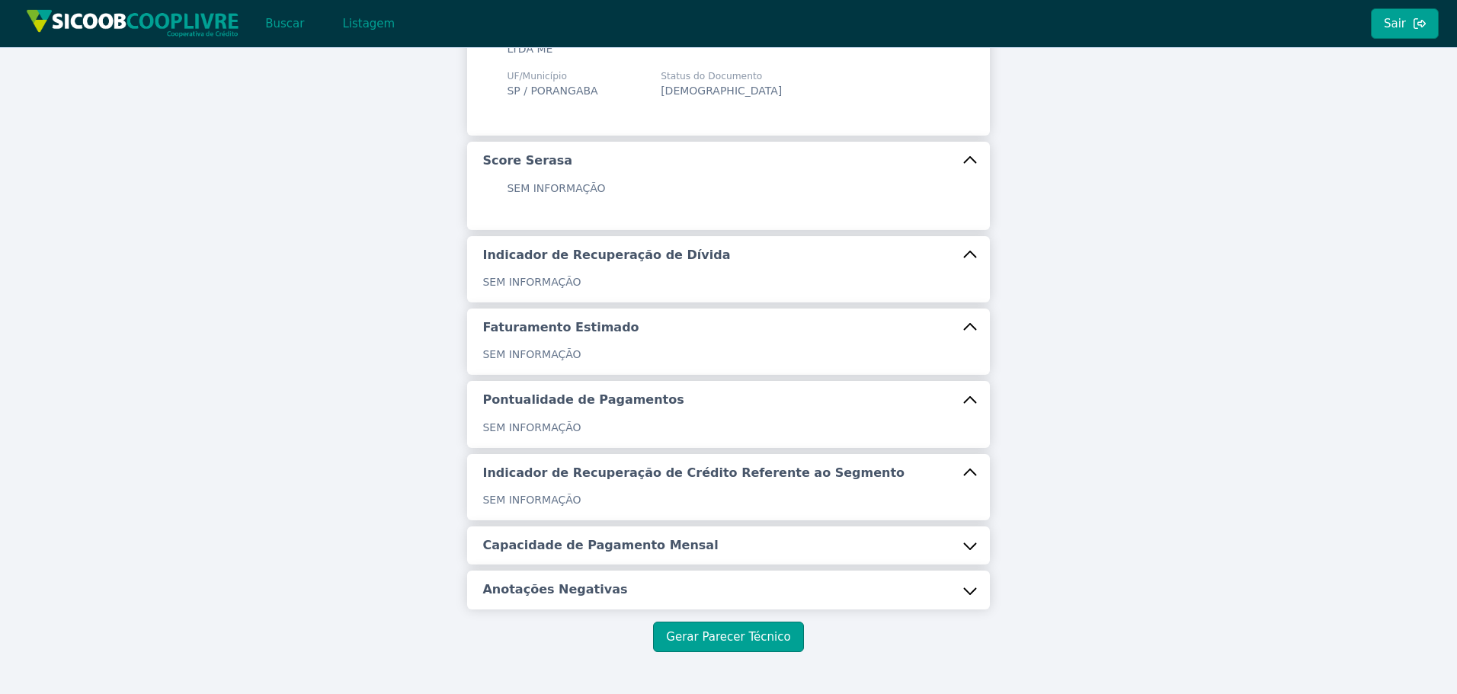
drag, startPoint x: 619, startPoint y: 549, endPoint x: 605, endPoint y: 559, distance: 17.4
click at [619, 549] on h5 "Capacidade de Pagamento Mensal" at bounding box center [599, 545] width 235 height 17
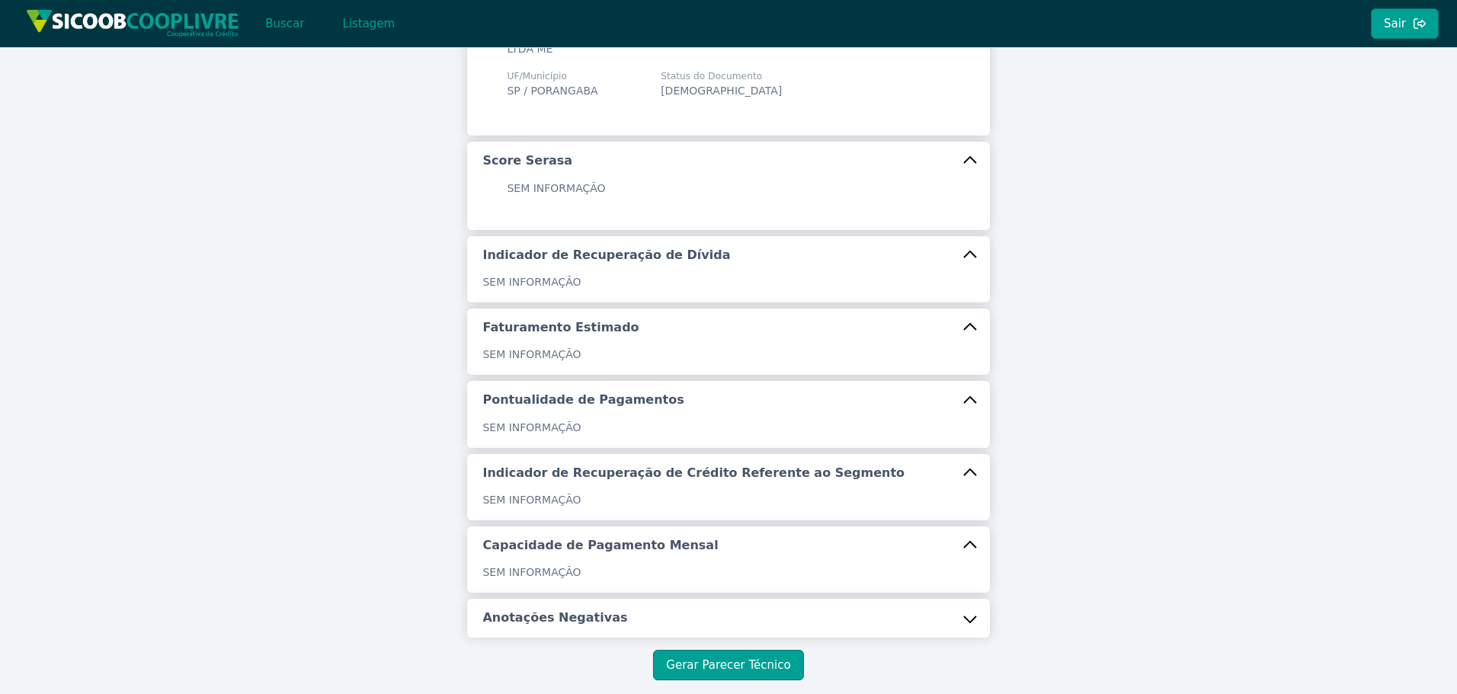
drag, startPoint x: 549, startPoint y: 640, endPoint x: 549, endPoint y: 620, distance: 19.8
click at [549, 638] on div "Identificação Razão Social FULL CONECT TELECOMUNICACAO LTDA ME CNPJ 30.647.909/…" at bounding box center [728, 319] width 896 height 724
click at [549, 620] on h5 "Anotações Negativas" at bounding box center [554, 618] width 145 height 17
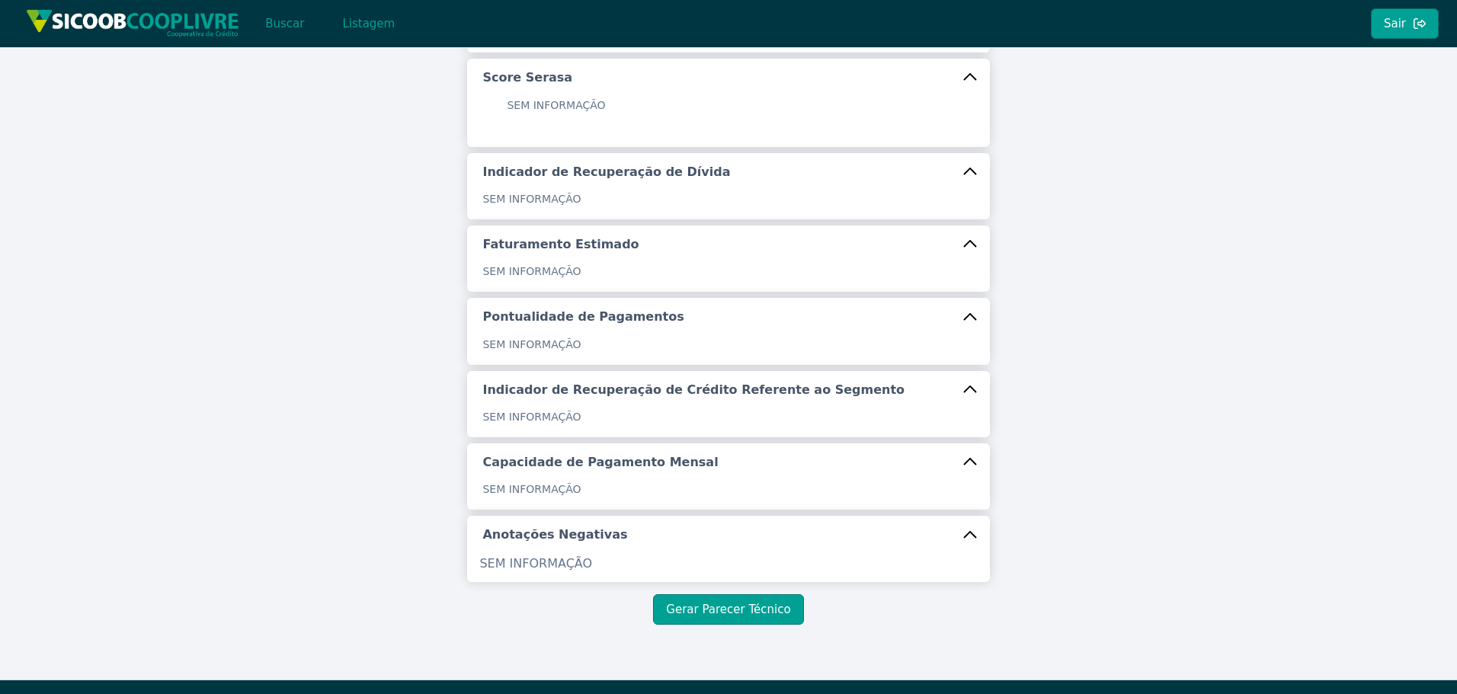
scroll to position [258, 0]
